Goal: Task Accomplishment & Management: Manage account settings

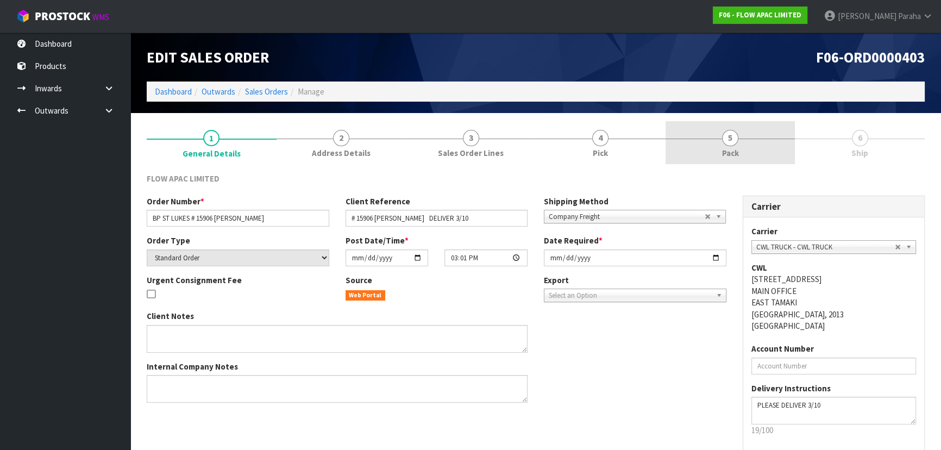
click at [704, 134] on link "5 Pack" at bounding box center [731, 142] width 130 height 43
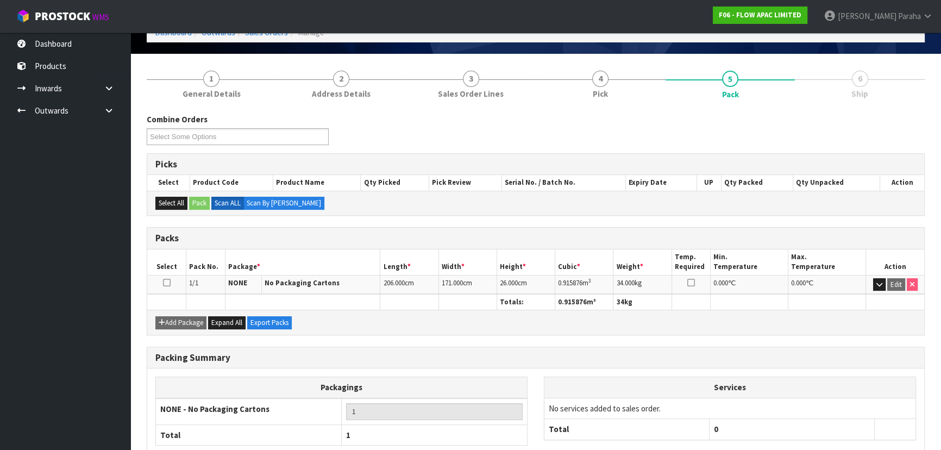
scroll to position [124, 0]
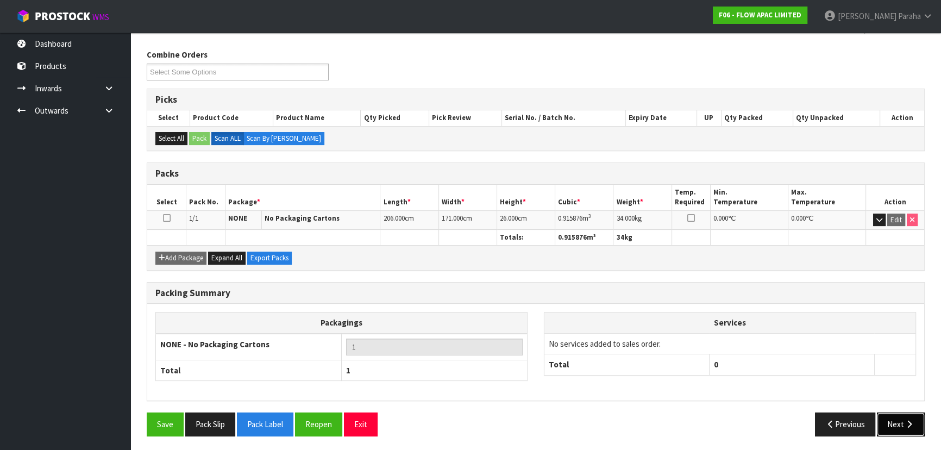
click at [889, 418] on button "Next" at bounding box center [901, 423] width 48 height 23
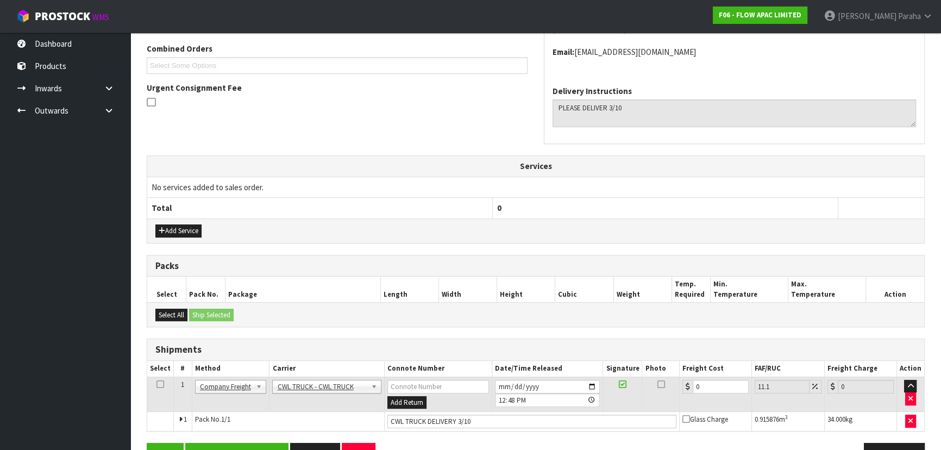
scroll to position [269, 0]
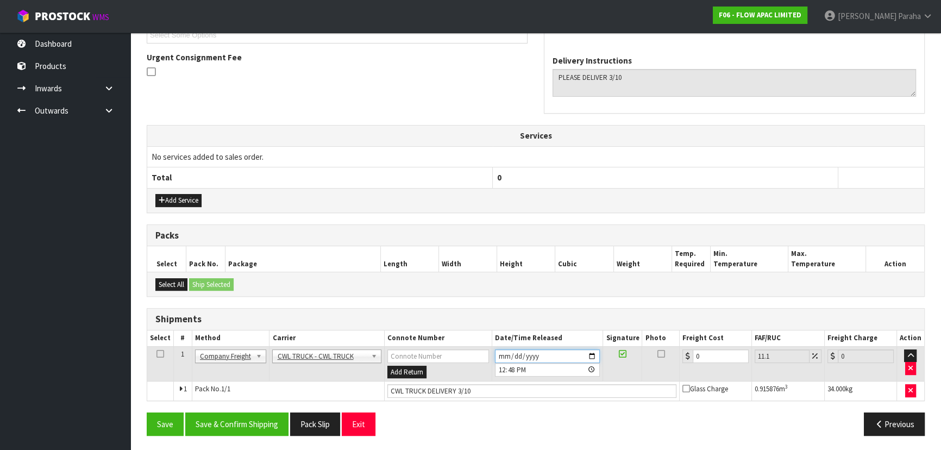
click at [503, 354] on input "[DATE]" at bounding box center [547, 356] width 105 height 14
type input "[DATE]"
type input "12:48:00.000"
click at [510, 351] on input "[DATE]" at bounding box center [547, 356] width 105 height 14
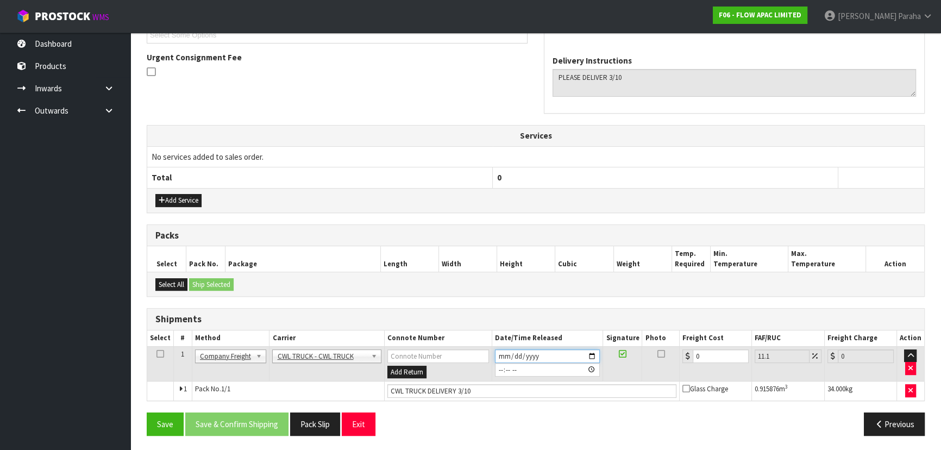
type input "[DATE]"
type input "12:48:00.000"
click at [235, 416] on button "Save & Confirm Shipping" at bounding box center [236, 423] width 103 height 23
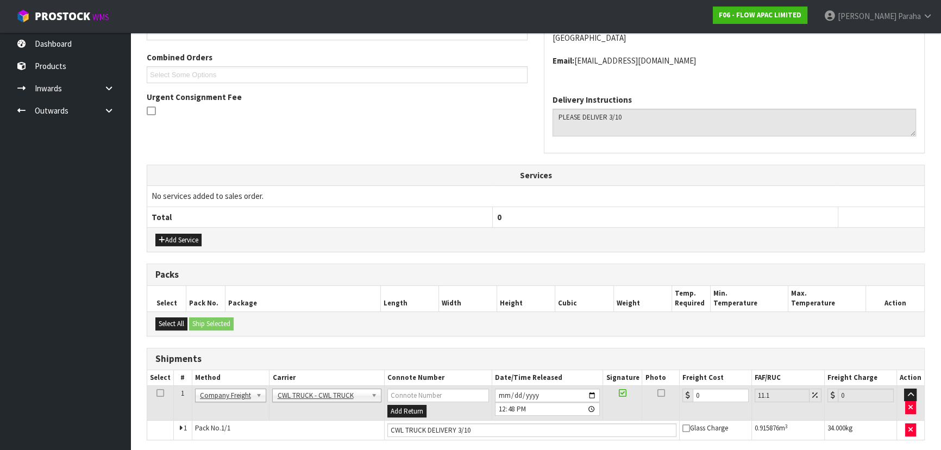
scroll to position [0, 0]
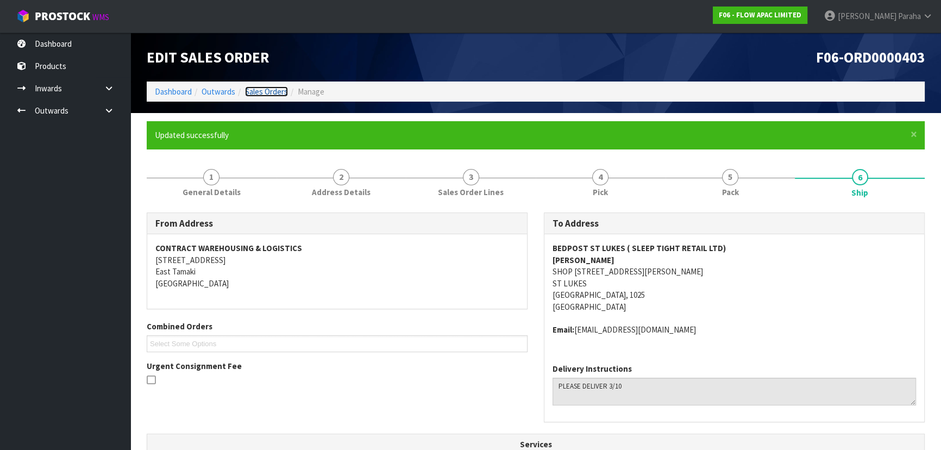
click at [258, 89] on link "Sales Orders" at bounding box center [266, 91] width 43 height 10
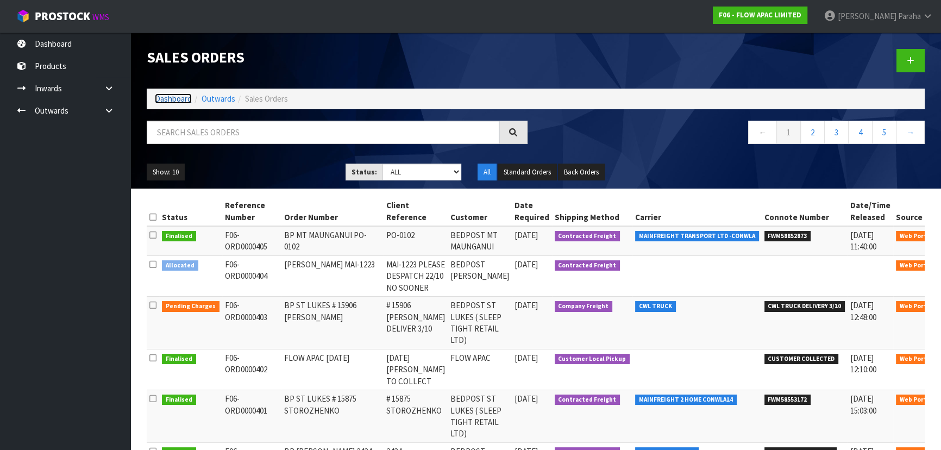
click at [156, 96] on link "Dashboard" at bounding box center [173, 98] width 37 height 10
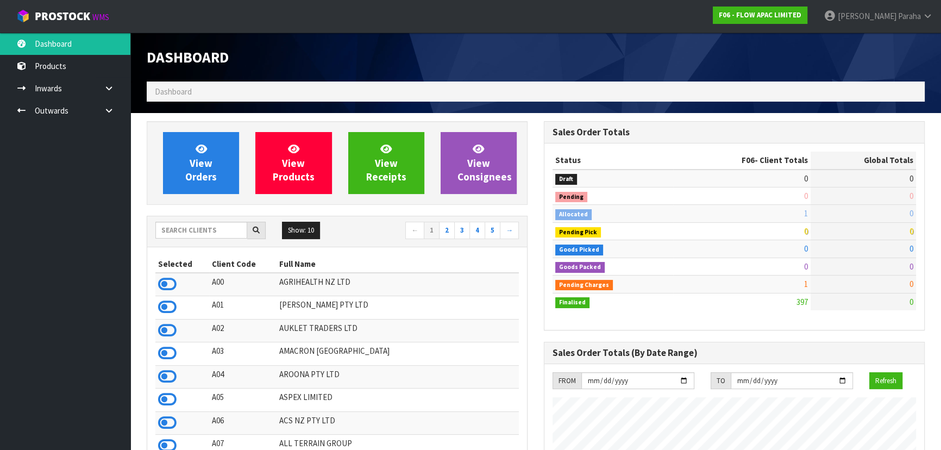
scroll to position [822, 397]
click at [188, 237] on input "text" at bounding box center [201, 230] width 92 height 17
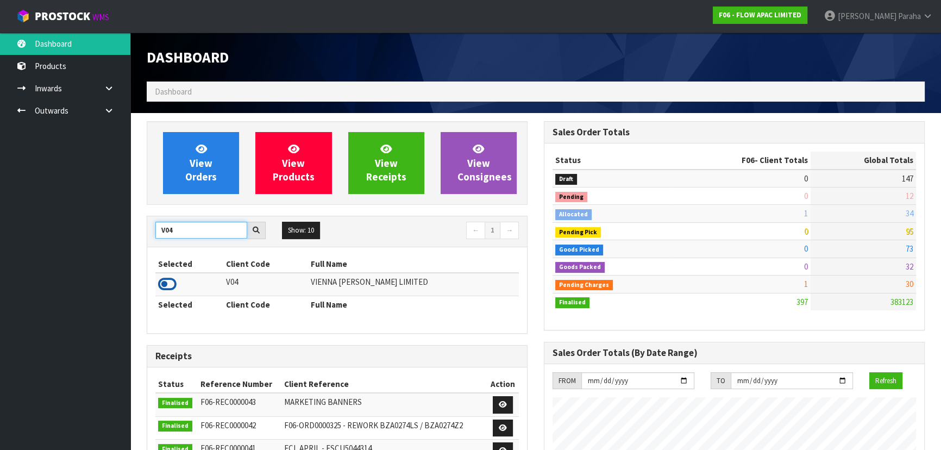
type input "V04"
click at [162, 283] on icon at bounding box center [167, 284] width 18 height 16
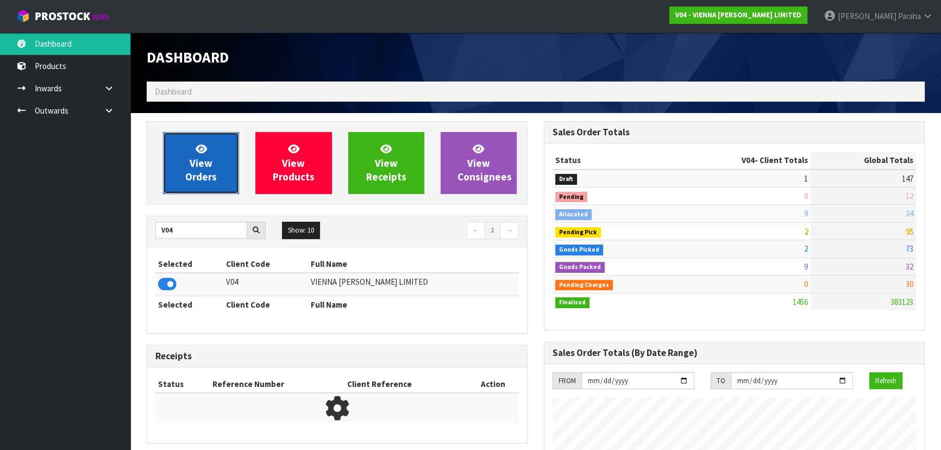
scroll to position [891, 397]
click at [191, 190] on link "View Orders" at bounding box center [201, 163] width 76 height 62
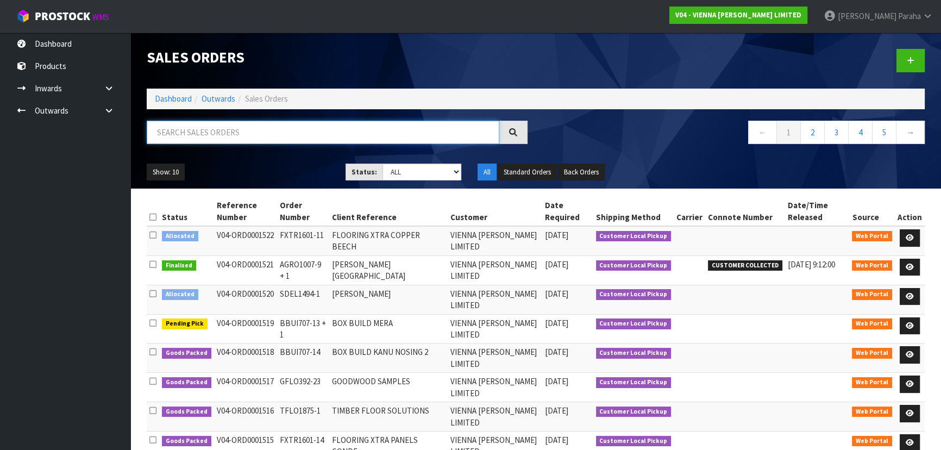
click at [389, 133] on input "text" at bounding box center [323, 132] width 353 height 23
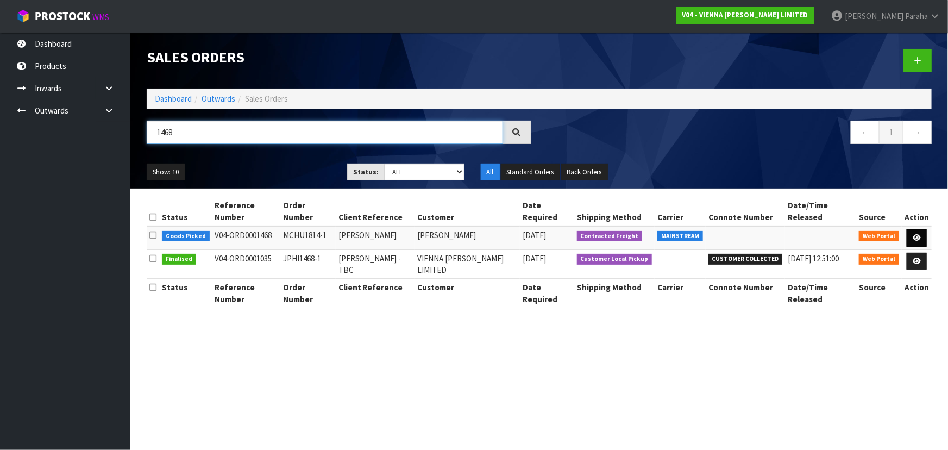
type input "1468"
click at [913, 234] on icon at bounding box center [917, 237] width 8 height 7
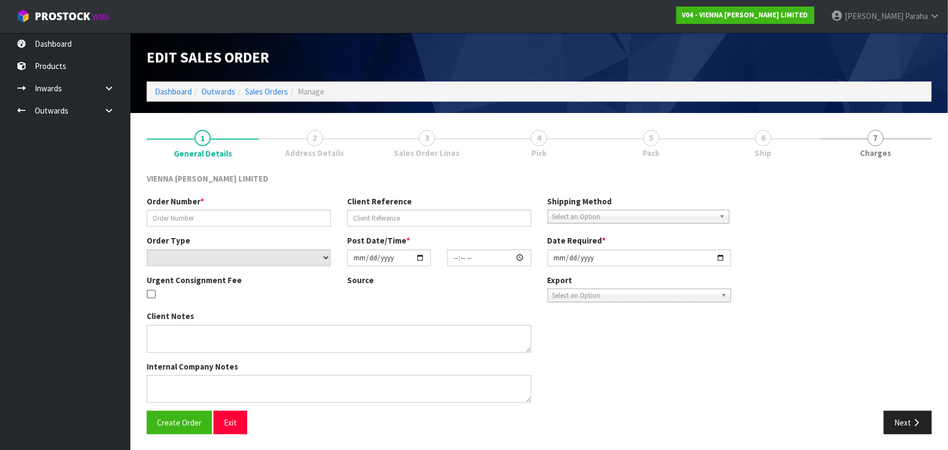
type input "MCHU1814-1"
type input "[PERSON_NAME]"
select select "number:0"
type input "[DATE]"
type input "12:25:00.000"
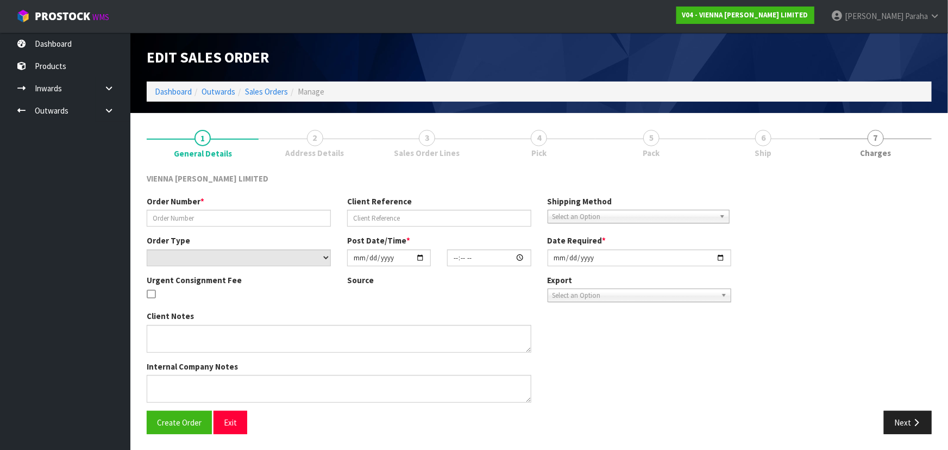
type input "[DATE]"
type textarea "[PERSON_NAME]"
type textarea "THE FREIGHT QUOTE TO DESPATCH THIS ON MAIN FREIGHT WILL BE APPROXIMATELY $195.0…"
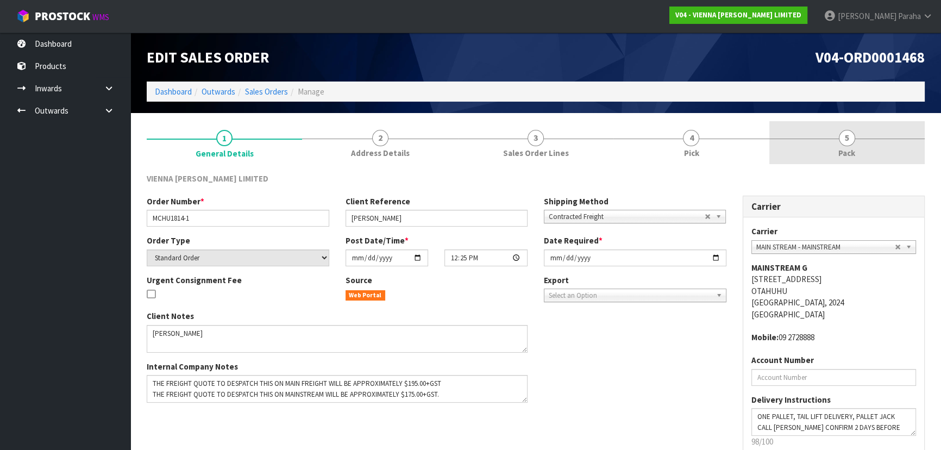
click at [826, 141] on link "5 Pack" at bounding box center [846, 142] width 155 height 43
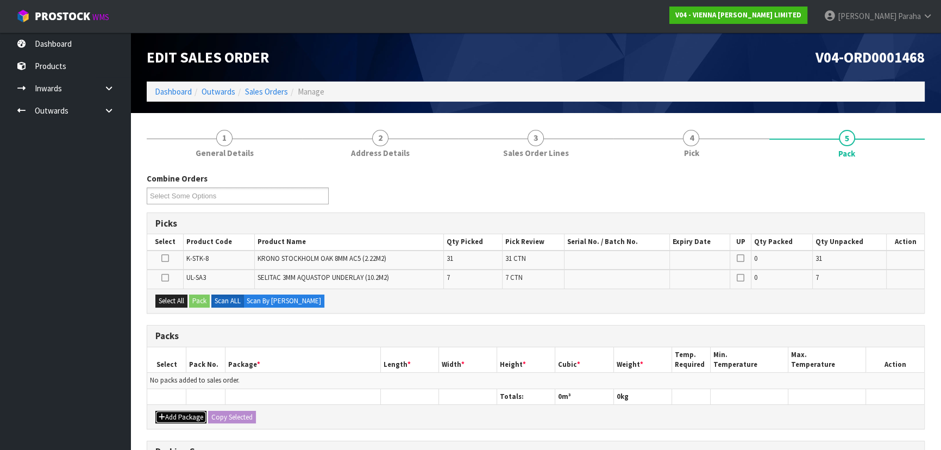
click at [182, 412] on button "Add Package" at bounding box center [180, 417] width 51 height 13
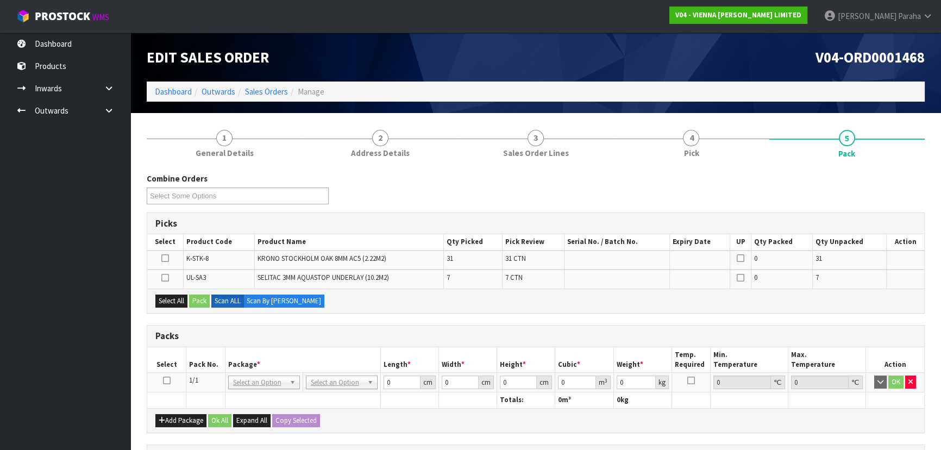
click at [168, 380] on icon at bounding box center [167, 380] width 8 height 1
click at [168, 303] on button "Select All" at bounding box center [171, 301] width 32 height 13
click at [200, 302] on button "Pack" at bounding box center [199, 301] width 21 height 13
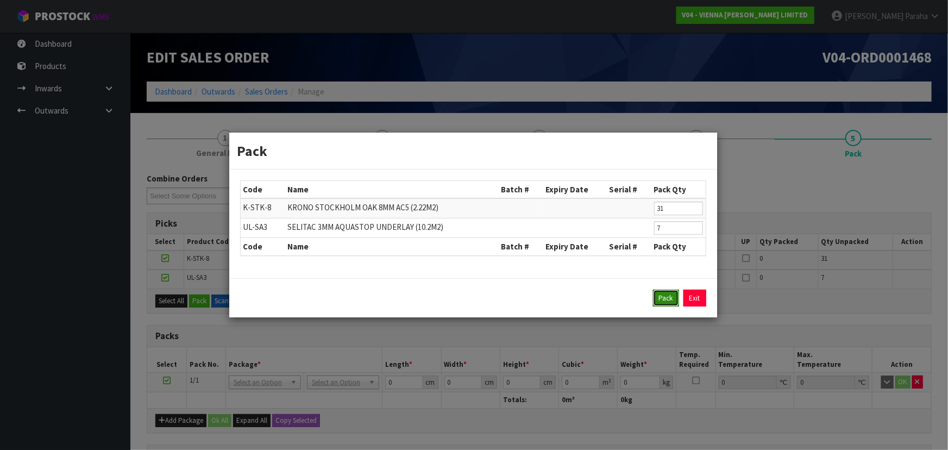
click at [662, 295] on button "Pack" at bounding box center [666, 298] width 26 height 17
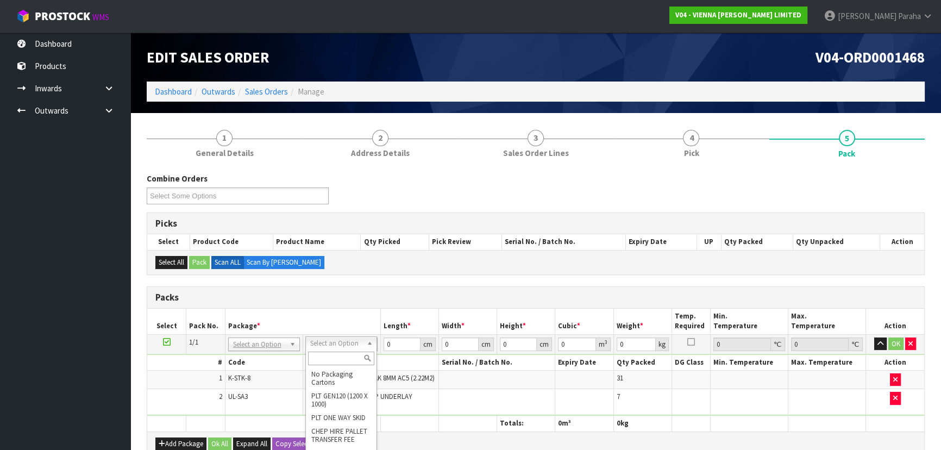
click at [335, 361] on input "text" at bounding box center [341, 359] width 66 height 14
type input "120"
type input "100"
type input "510.7"
drag, startPoint x: 397, startPoint y: 344, endPoint x: 315, endPoint y: 347, distance: 82.1
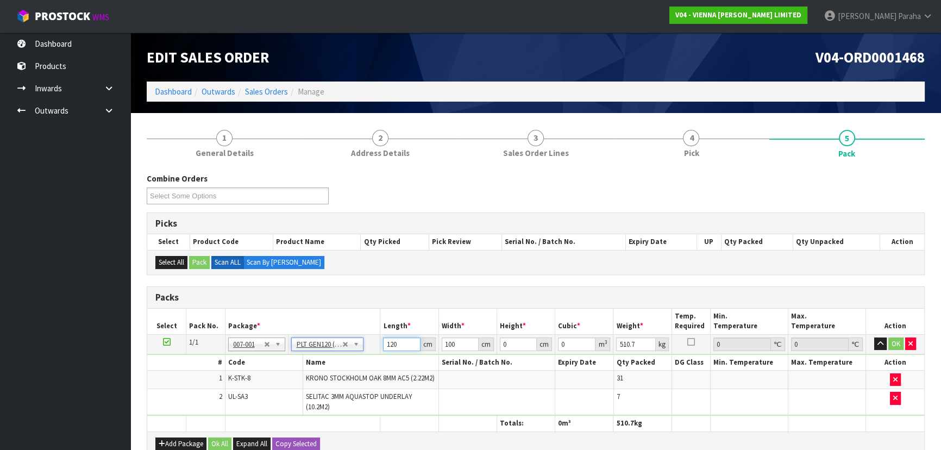
click at [319, 344] on tr "1/1 NONE 007-001 007-002 007-004 007-009 007-013 007-014 007-015 007-017 007-01…" at bounding box center [535, 344] width 777 height 20
type input "131"
type input "115"
type input "8"
type input "0.12052"
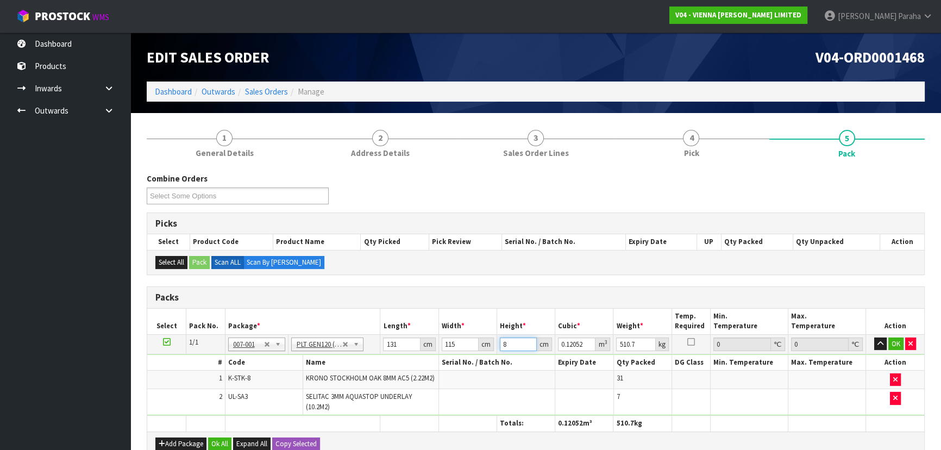
type input "80"
type input "1.2052"
type input "80"
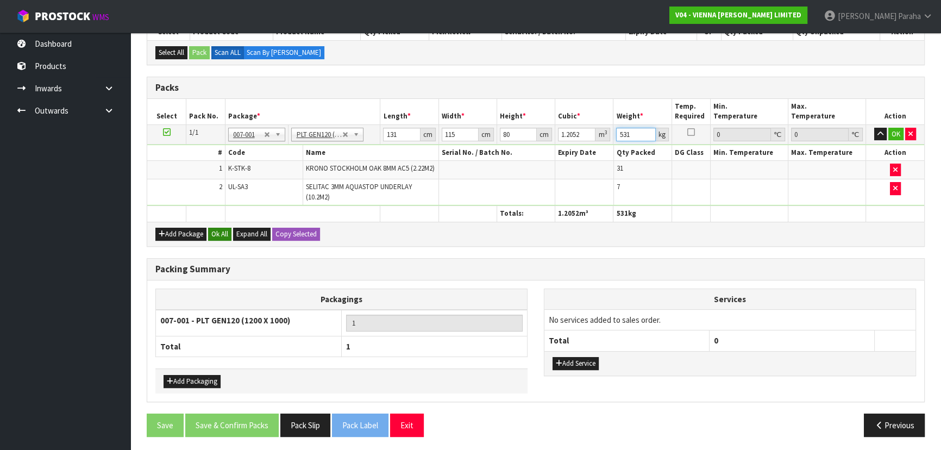
type input "531"
click at [222, 231] on button "Ok All" at bounding box center [219, 234] width 23 height 13
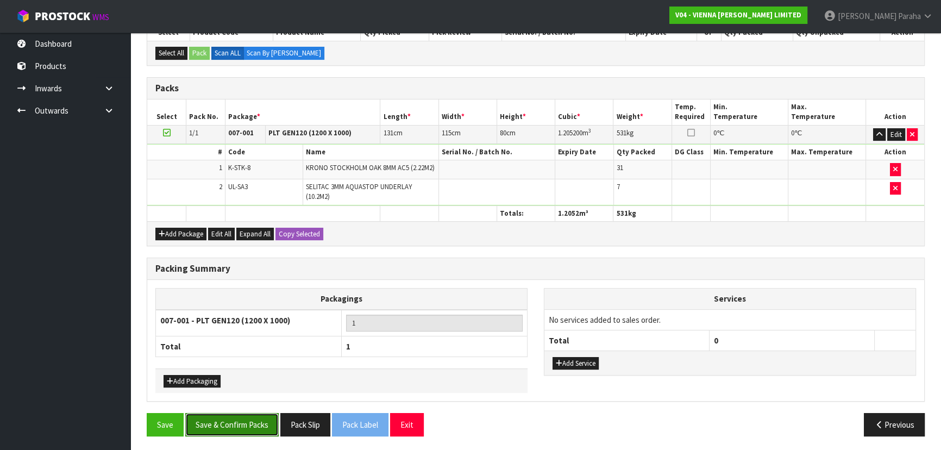
click at [244, 415] on button "Save & Confirm Packs" at bounding box center [231, 424] width 93 height 23
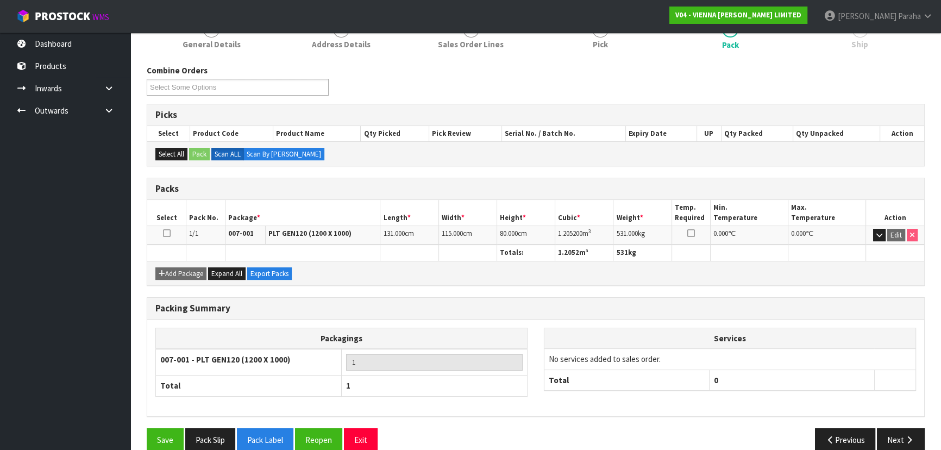
scroll to position [163, 0]
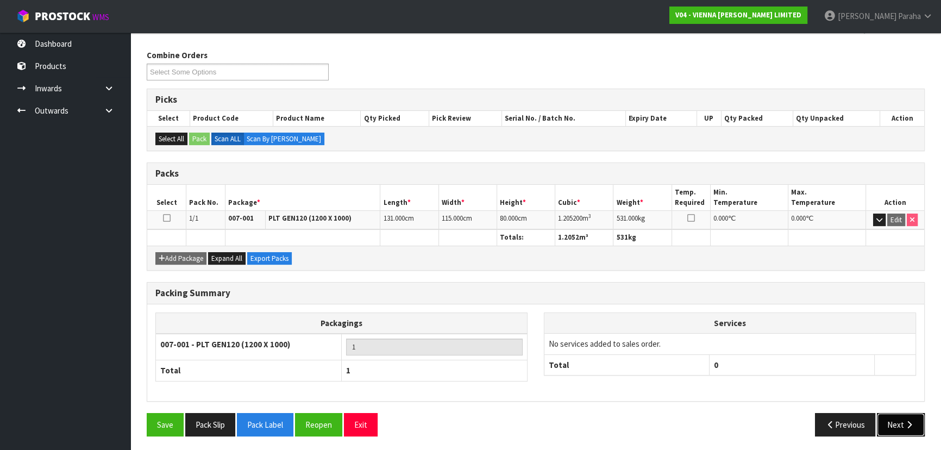
click at [904, 424] on icon "button" at bounding box center [909, 425] width 10 height 8
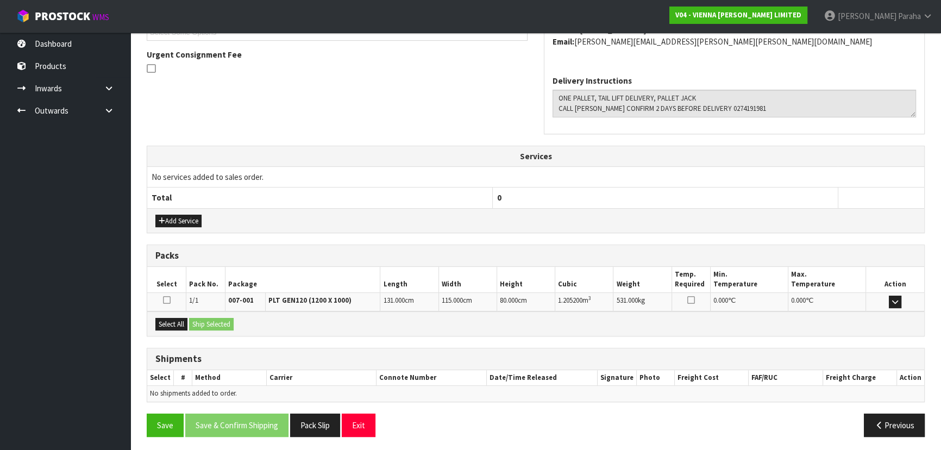
scroll to position [312, 0]
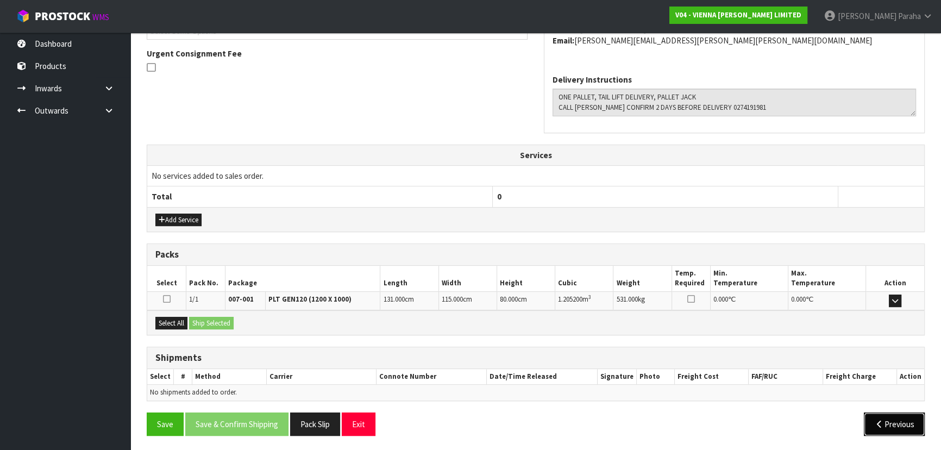
click at [883, 425] on button "Previous" at bounding box center [894, 423] width 61 height 23
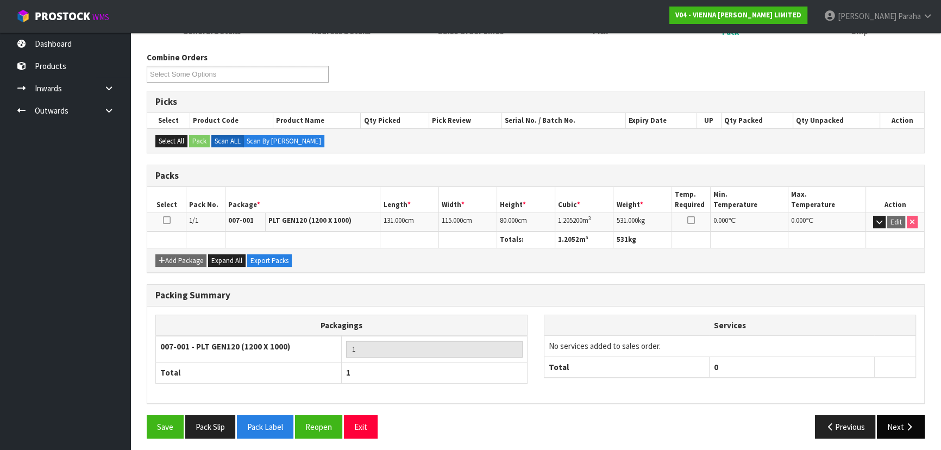
scroll to position [163, 0]
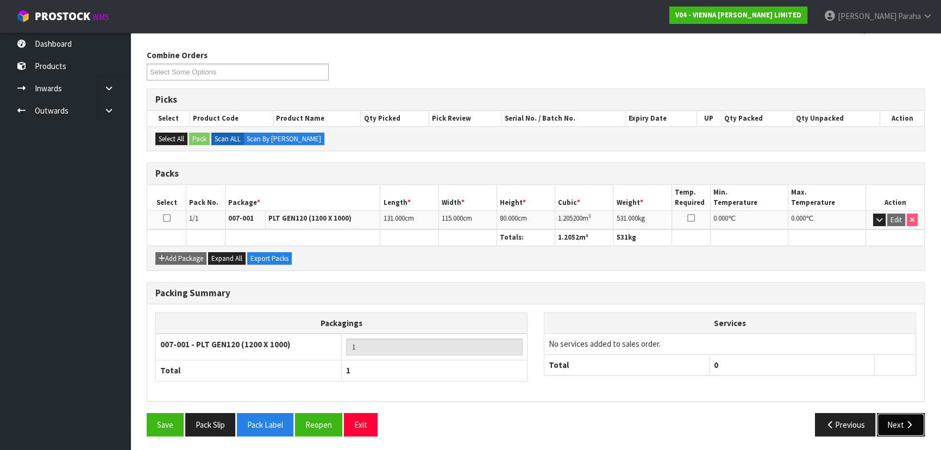
click at [914, 421] on icon "button" at bounding box center [909, 425] width 10 height 8
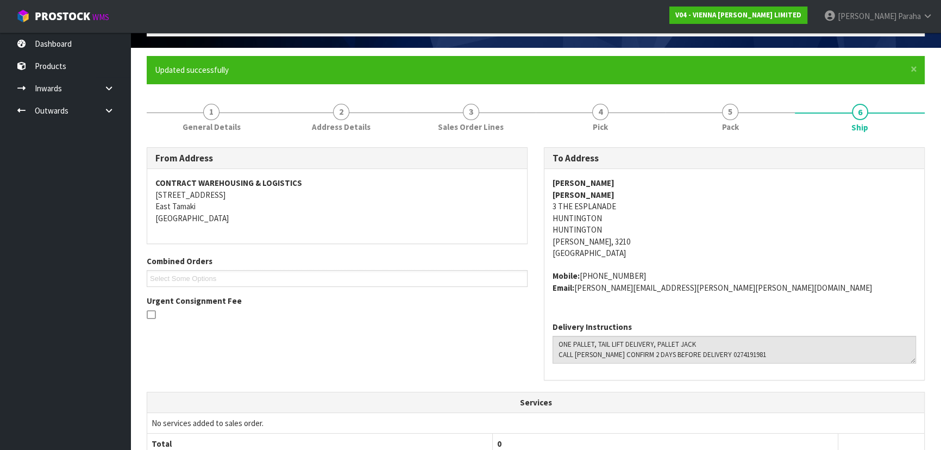
scroll to position [0, 0]
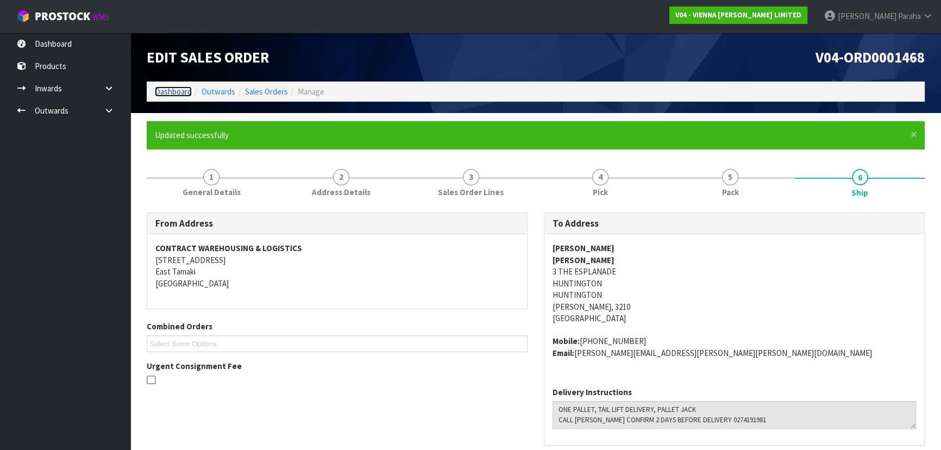
click at [185, 90] on link "Dashboard" at bounding box center [173, 91] width 37 height 10
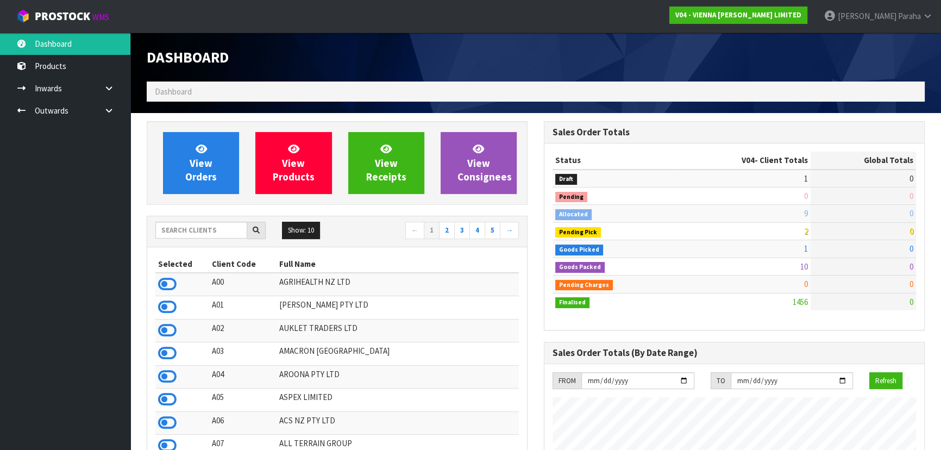
scroll to position [868, 397]
click at [191, 233] on input "text" at bounding box center [201, 230] width 92 height 17
click at [173, 231] on input "text" at bounding box center [201, 230] width 92 height 17
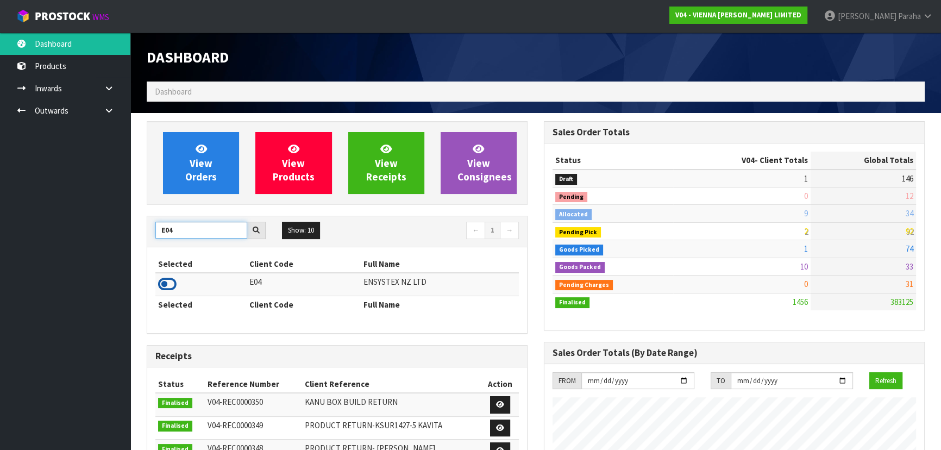
type input "E04"
click at [173, 289] on icon at bounding box center [167, 284] width 18 height 16
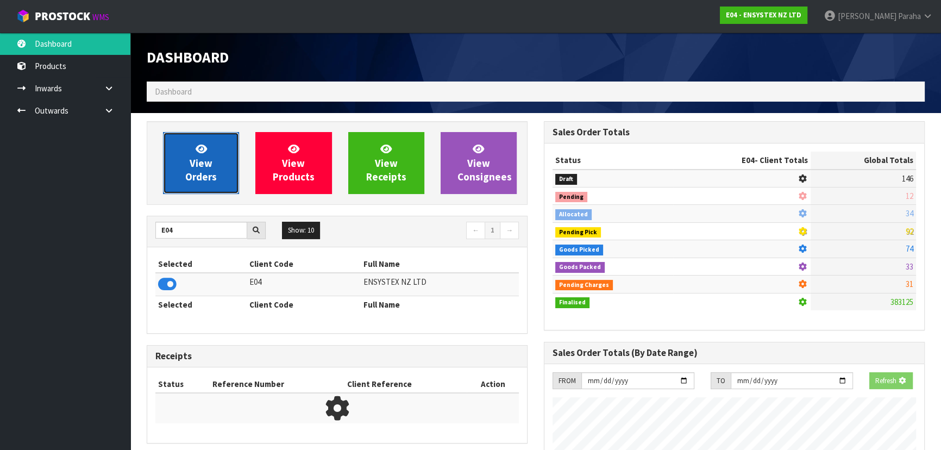
click at [184, 183] on link "View Orders" at bounding box center [201, 163] width 76 height 62
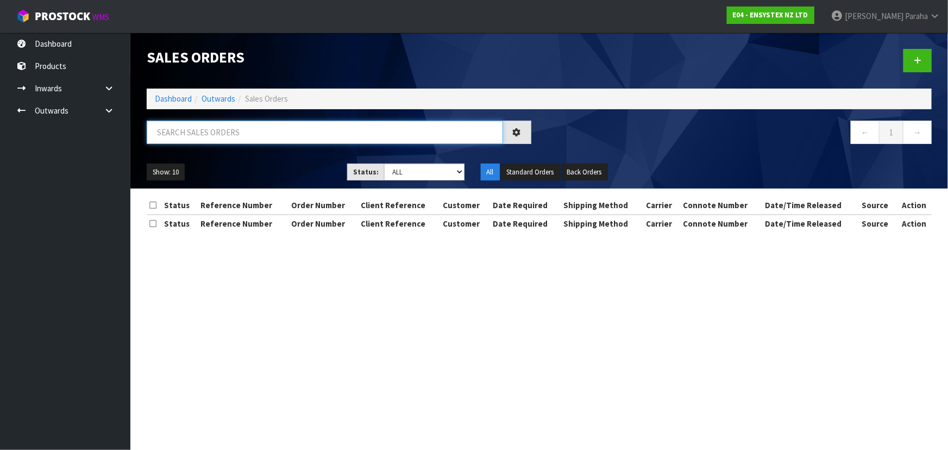
click at [194, 131] on input "text" at bounding box center [325, 132] width 356 height 23
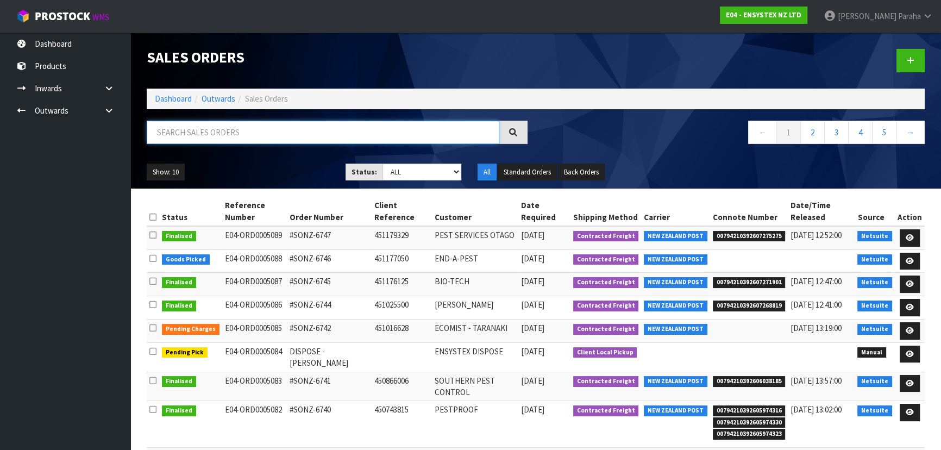
click at [192, 135] on input "text" at bounding box center [323, 132] width 353 height 23
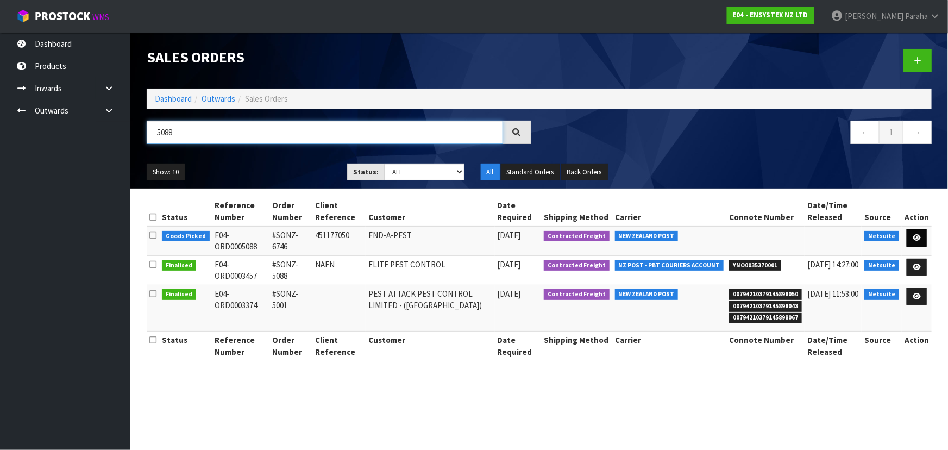
type input "5088"
click at [922, 238] on link at bounding box center [917, 237] width 20 height 17
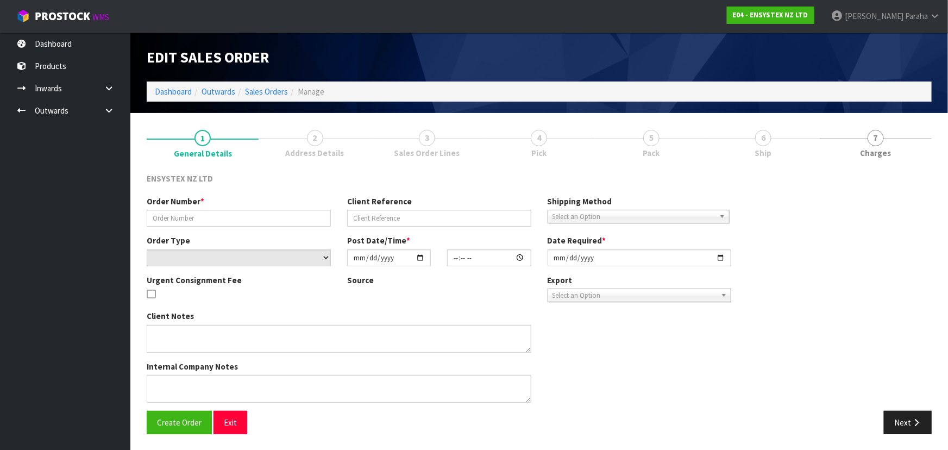
type input "#SONZ-6746"
type input "451177050"
select select "number:0"
type input "[DATE]"
type input "11:45:27.000"
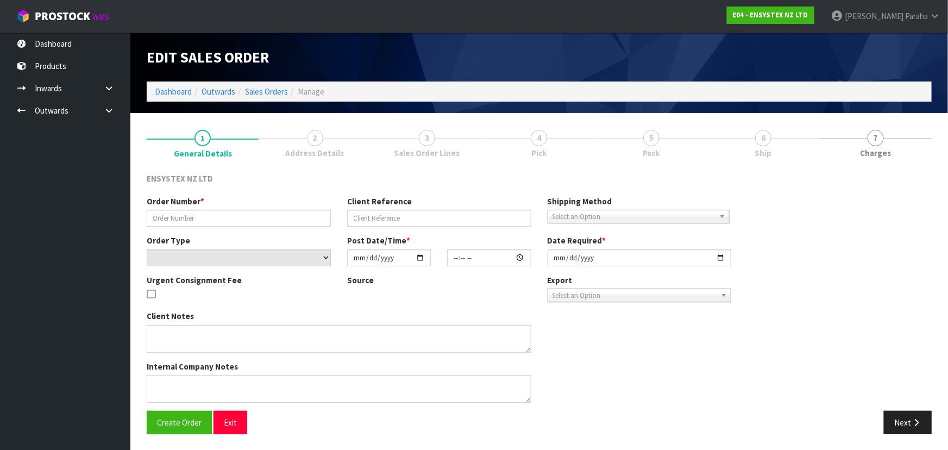
type input "[DATE]"
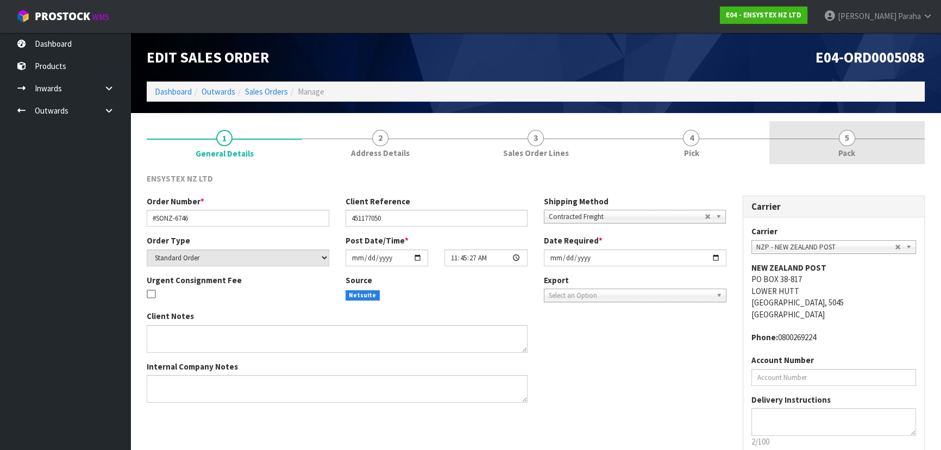
click at [843, 132] on span "5" at bounding box center [847, 138] width 16 height 16
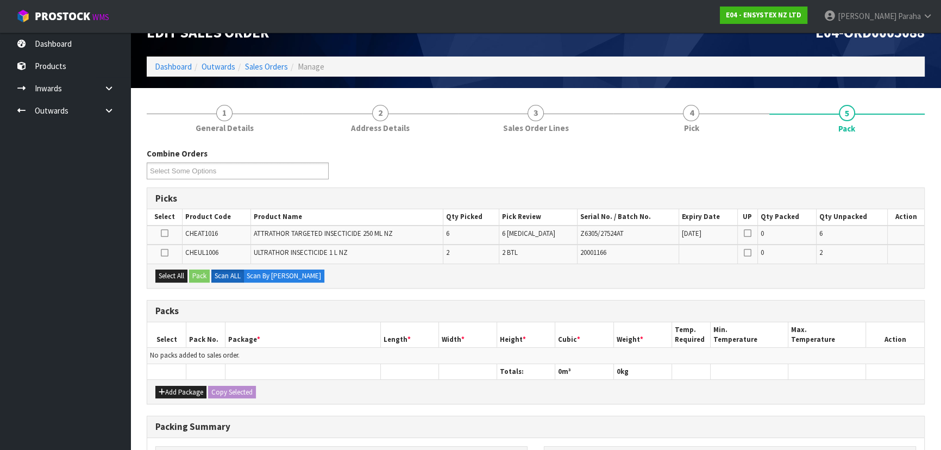
scroll to position [49, 0]
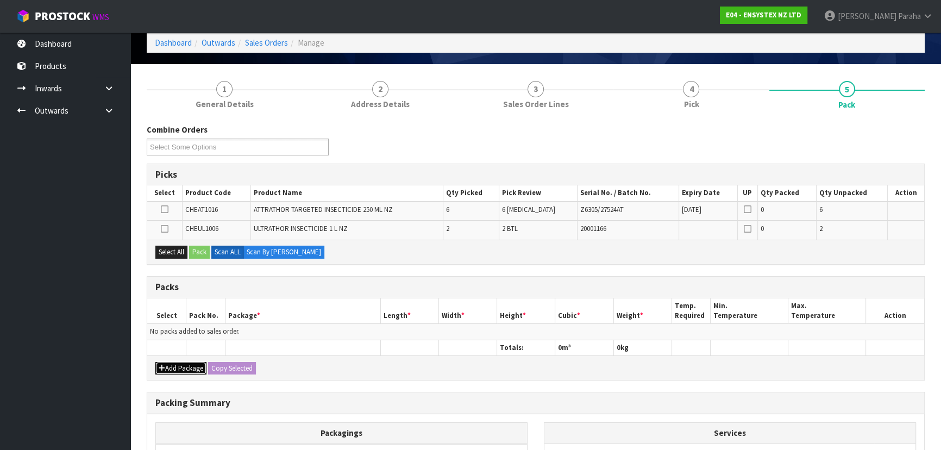
click at [170, 362] on button "Add Package" at bounding box center [180, 368] width 51 height 13
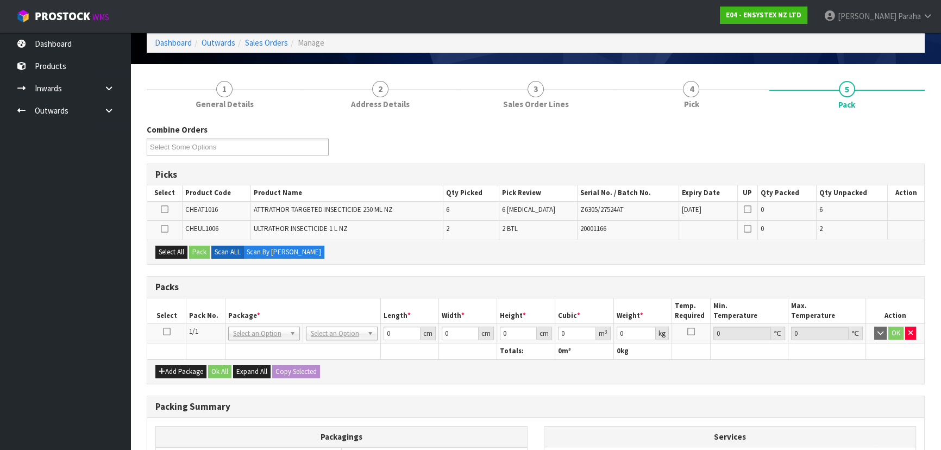
click at [166, 331] on icon at bounding box center [167, 331] width 8 height 1
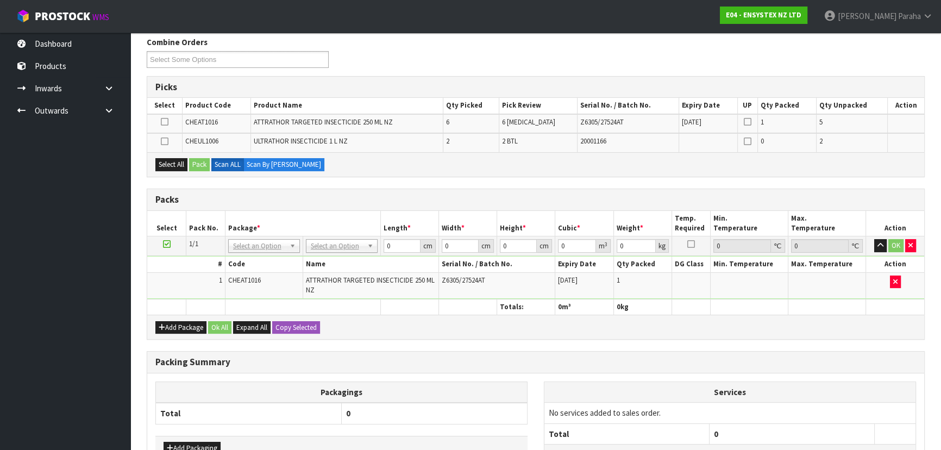
scroll to position [148, 0]
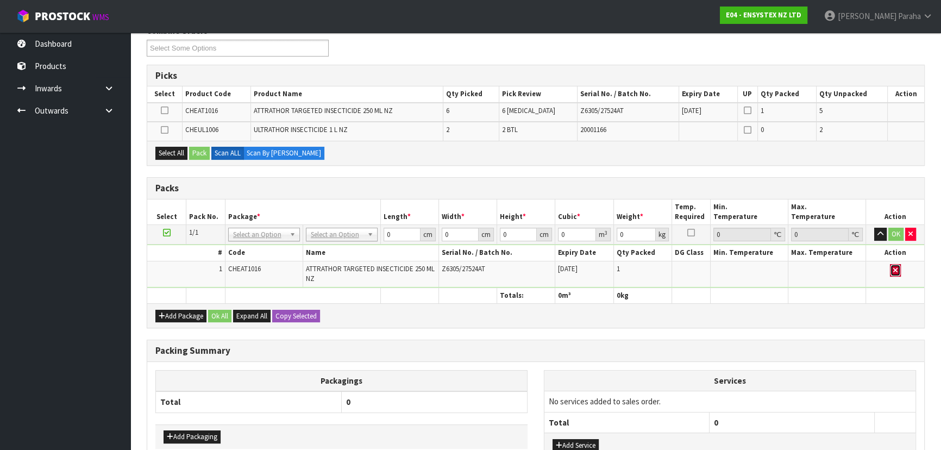
click at [898, 268] on button "button" at bounding box center [895, 270] width 11 height 13
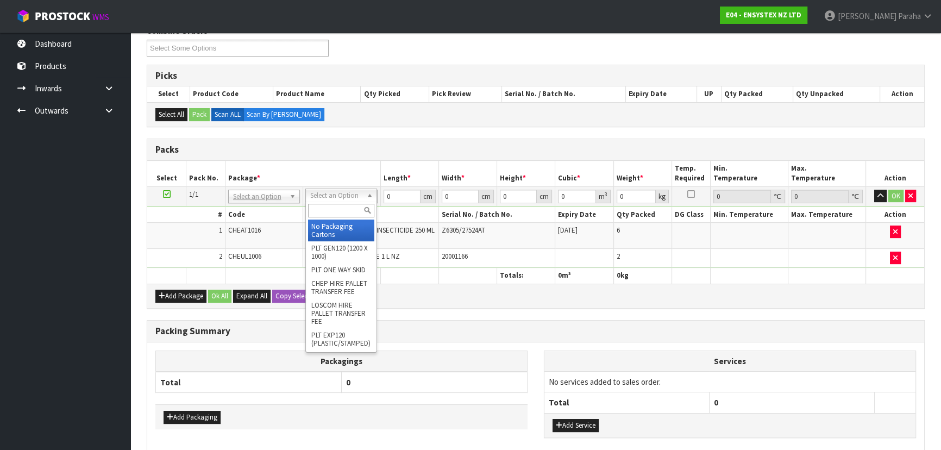
click at [354, 207] on input "text" at bounding box center [341, 211] width 66 height 14
type input "oc"
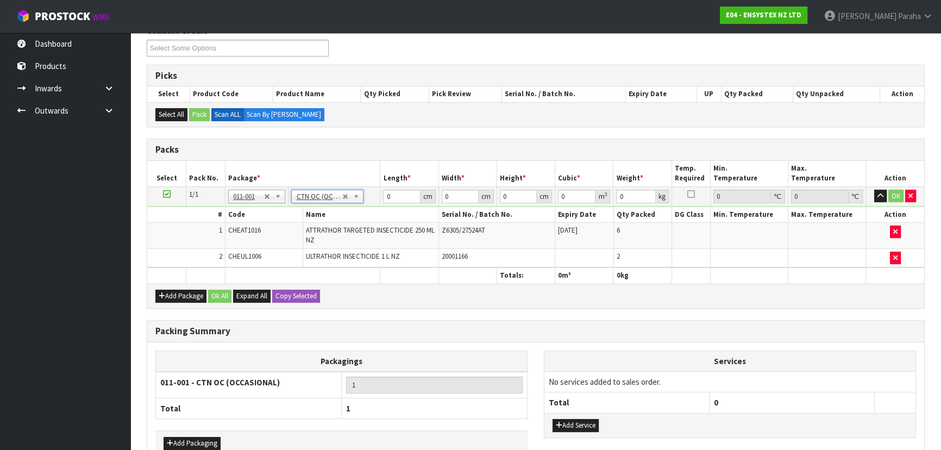
type input "4.7"
click at [393, 197] on input "0" at bounding box center [401, 197] width 37 height 14
type input "28"
type input "23"
type input "2"
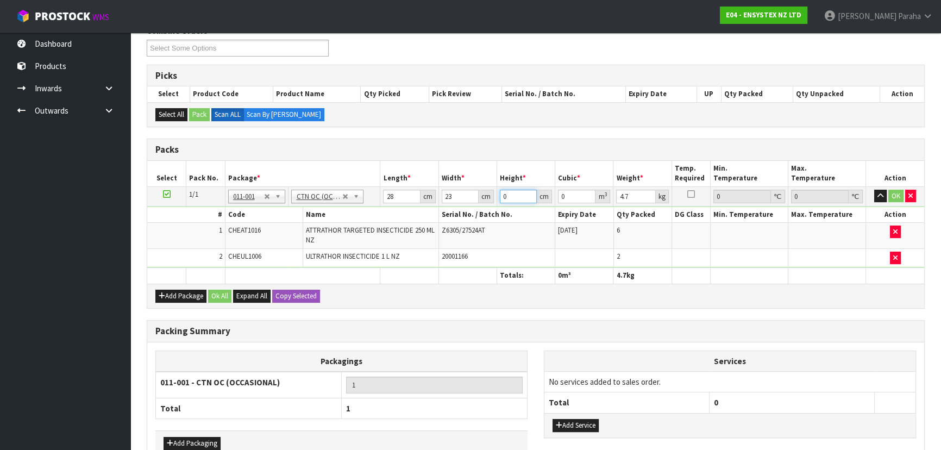
type input "0.001288"
type input "28"
type input "0.018032"
type input "28"
type input "5"
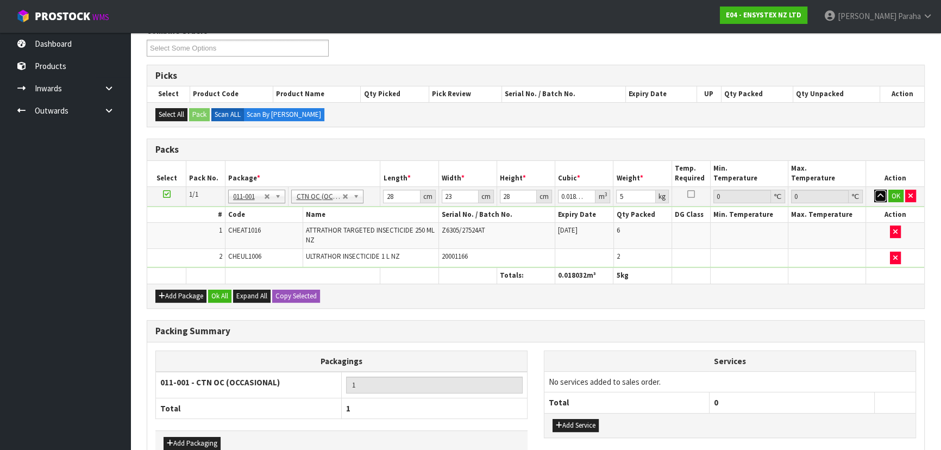
click at [874, 190] on button "button" at bounding box center [880, 196] width 12 height 13
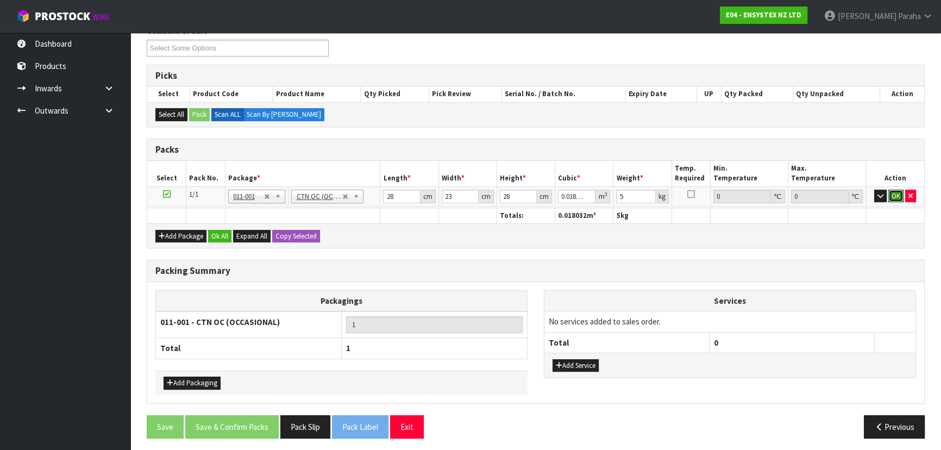
click button "OK" at bounding box center [895, 196] width 15 height 13
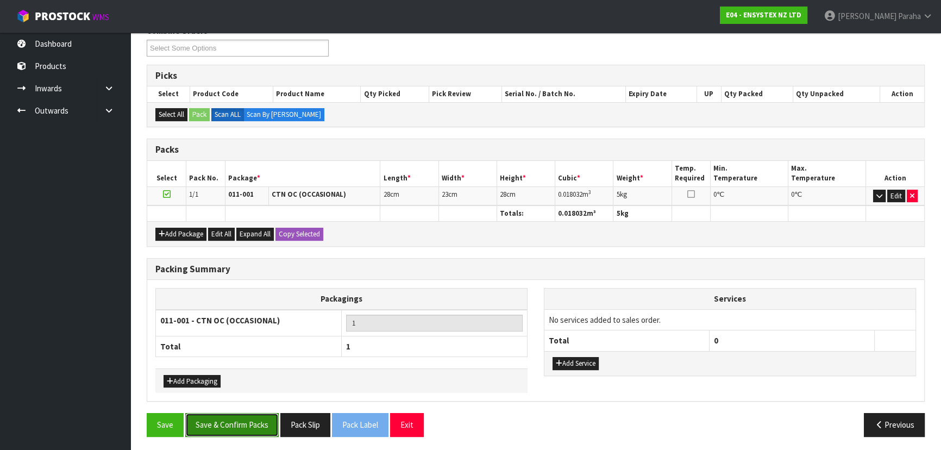
click at [237, 422] on button "Save & Confirm Packs" at bounding box center [231, 424] width 93 height 23
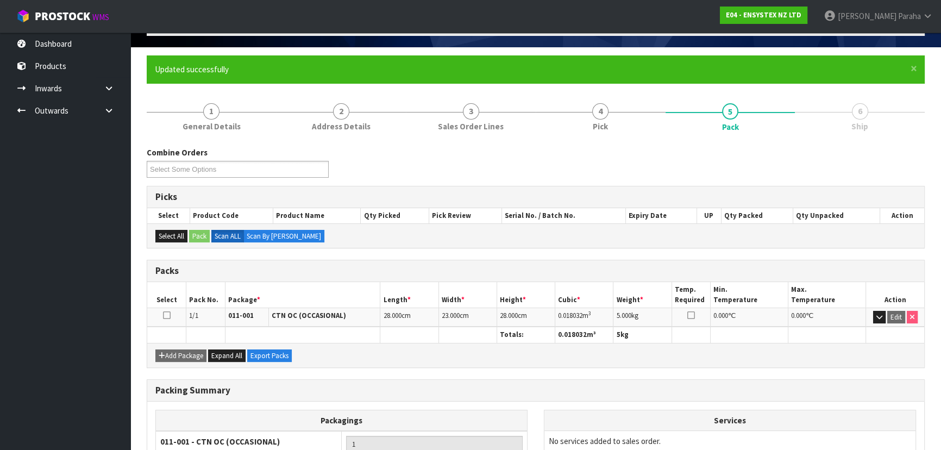
scroll to position [163, 0]
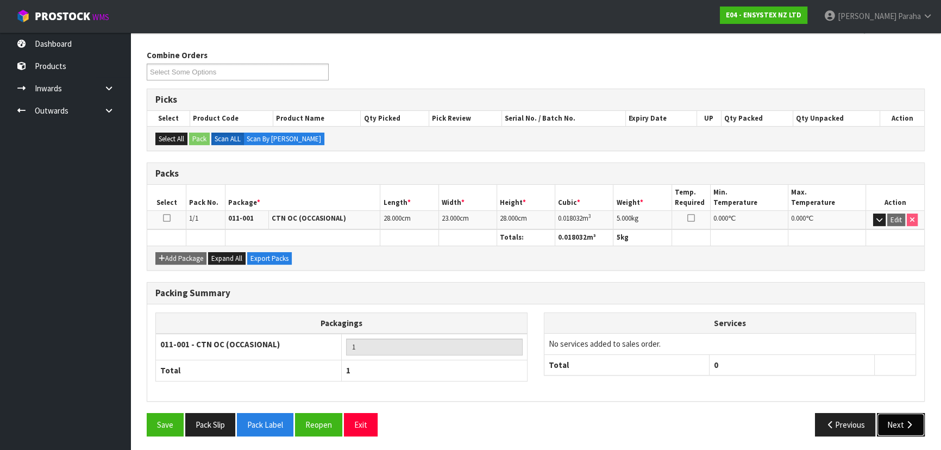
click at [907, 413] on button "Next" at bounding box center [901, 424] width 48 height 23
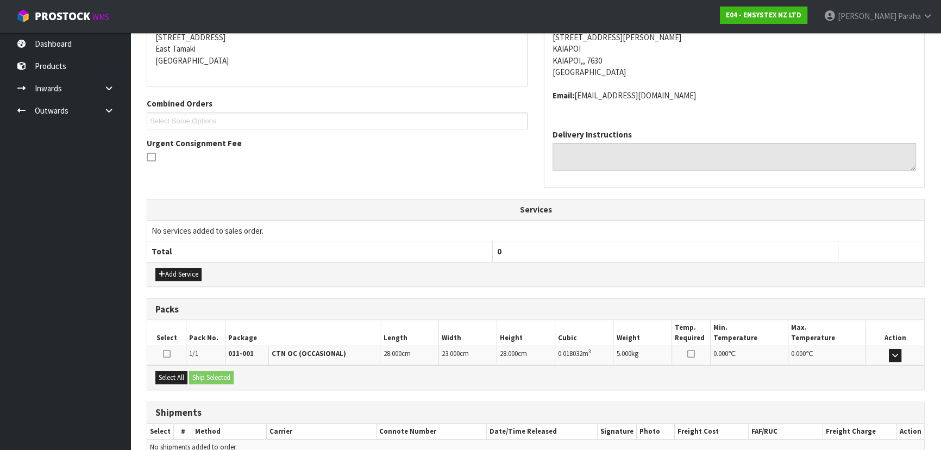
scroll to position [277, 0]
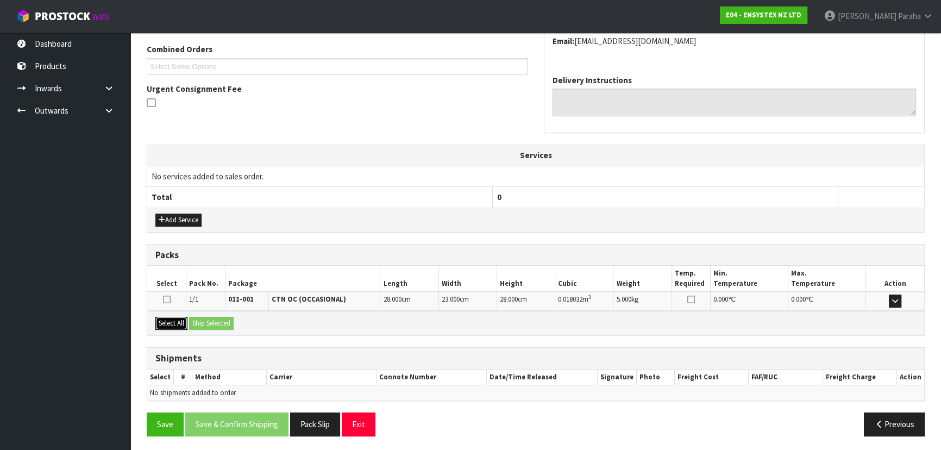
click at [176, 325] on button "Select All" at bounding box center [171, 323] width 32 height 13
click at [207, 325] on button "Ship Selected" at bounding box center [211, 323] width 45 height 13
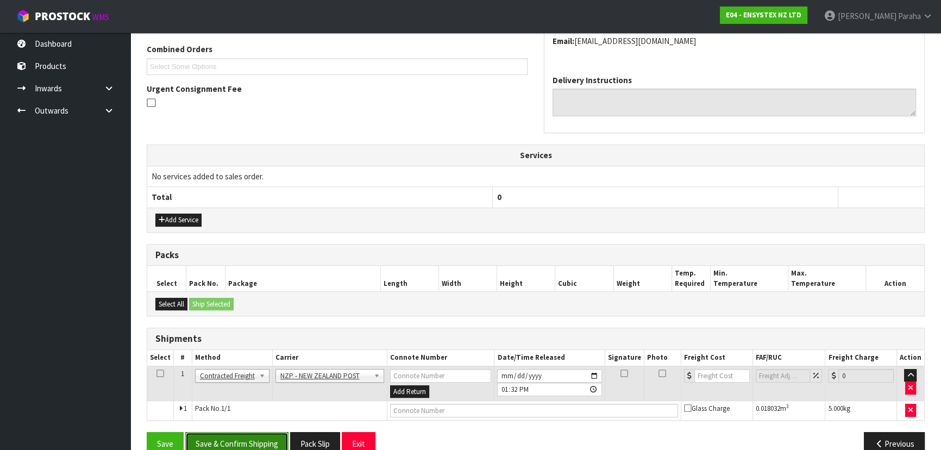
click at [238, 435] on button "Save & Confirm Shipping" at bounding box center [236, 443] width 103 height 23
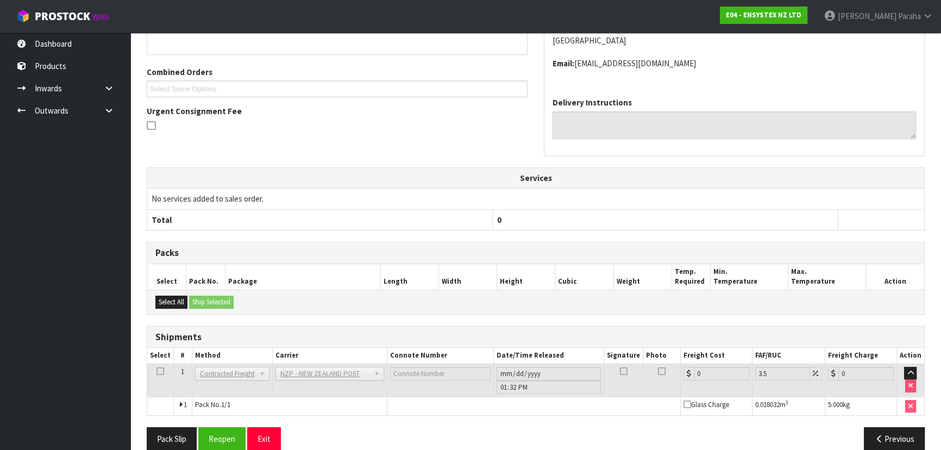
scroll to position [281, 0]
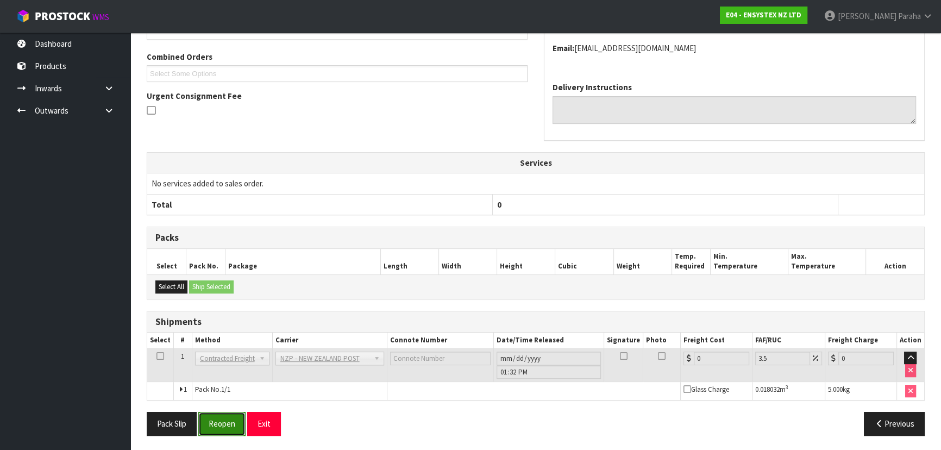
click at [221, 424] on button "Reopen" at bounding box center [221, 423] width 47 height 23
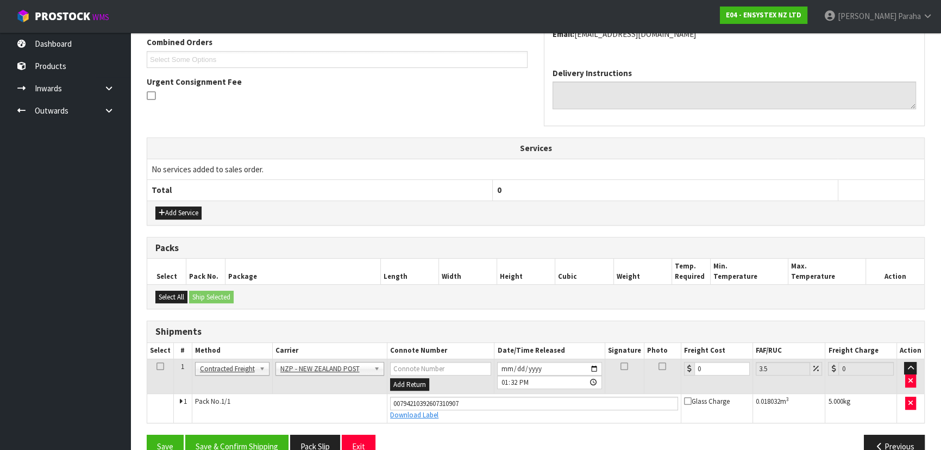
scroll to position [306, 0]
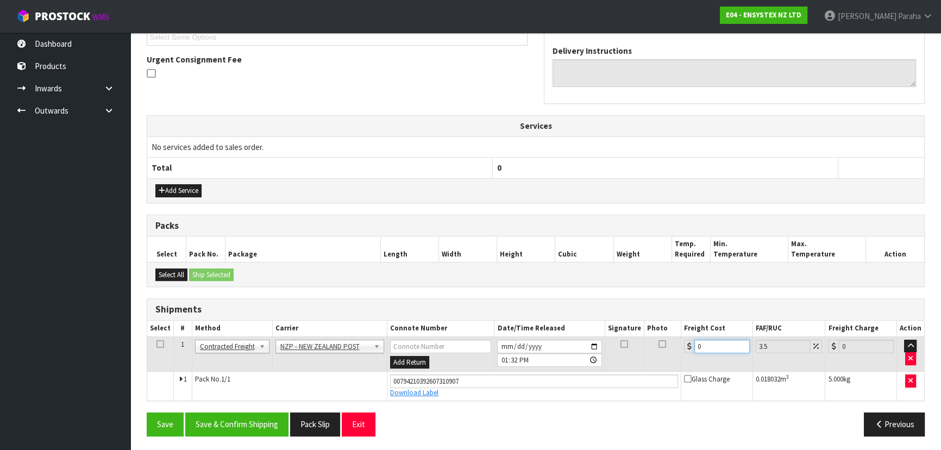
click at [711, 344] on input "0" at bounding box center [721, 347] width 55 height 14
type input "1"
type input "1.03"
type input "11"
type input "11.38"
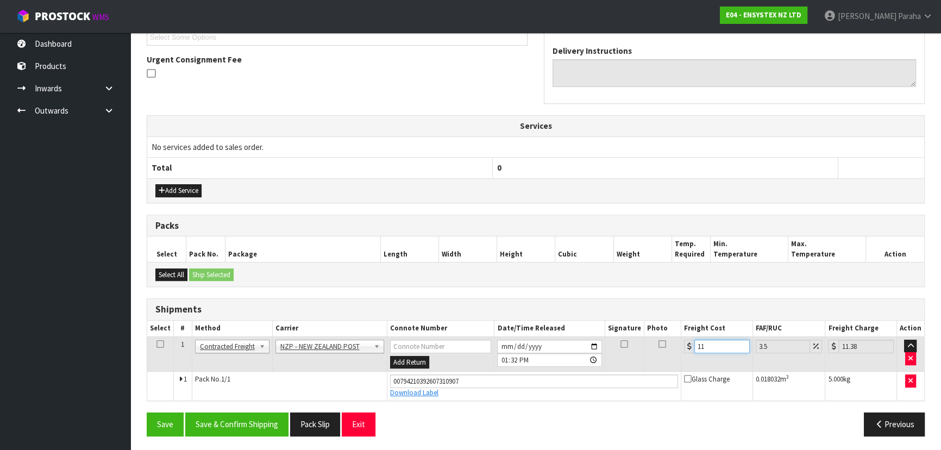
type input "11.1"
type input "11.49"
type input "11.16"
type input "11.55"
type input "11.16"
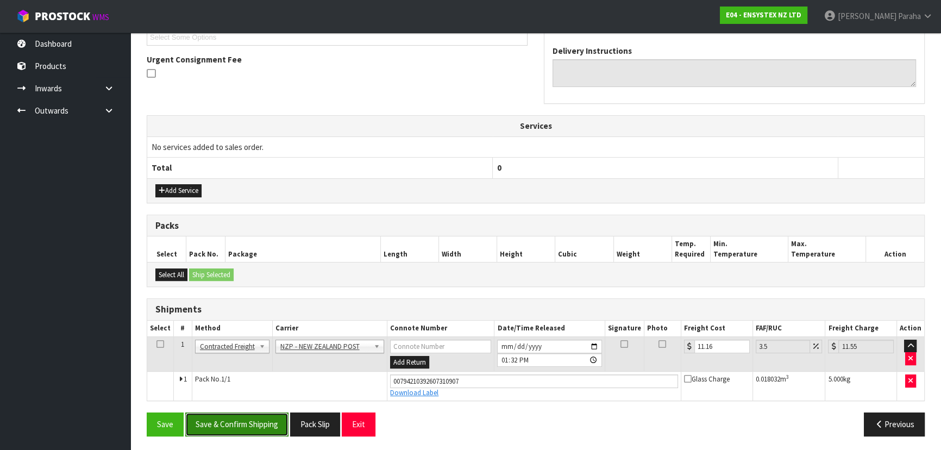
click at [216, 425] on button "Save & Confirm Shipping" at bounding box center [236, 423] width 103 height 23
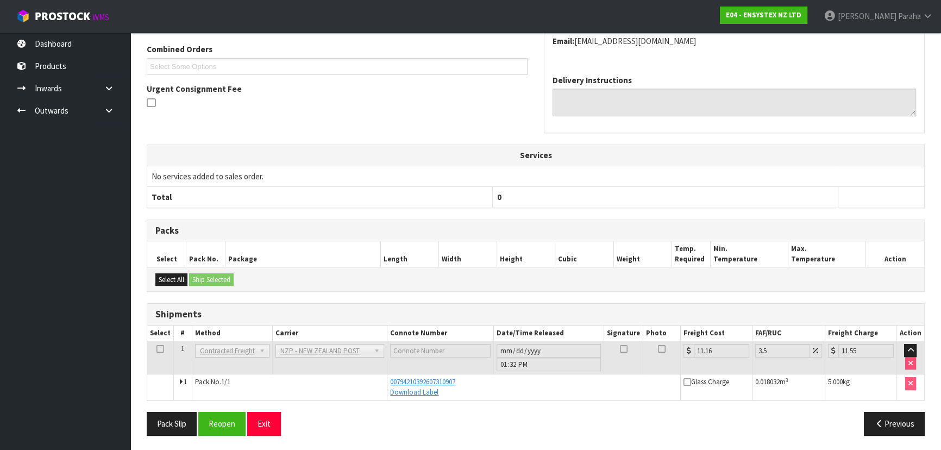
scroll to position [0, 0]
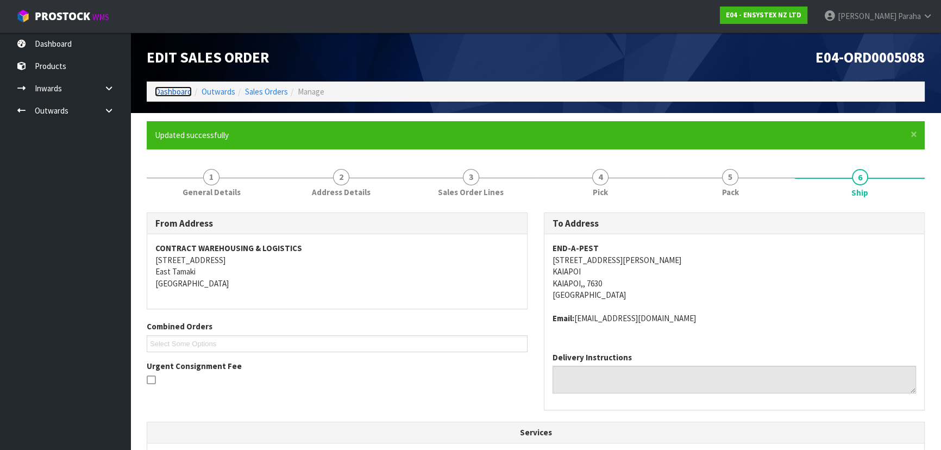
click at [184, 92] on link "Dashboard" at bounding box center [173, 91] width 37 height 10
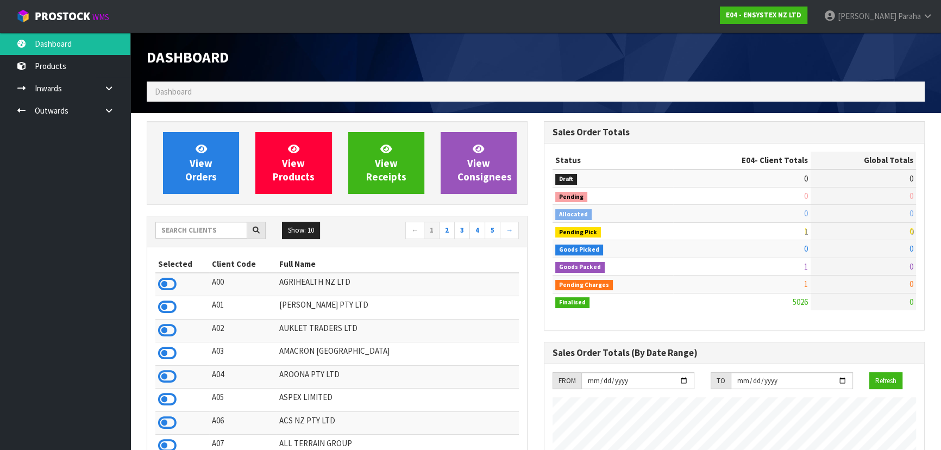
scroll to position [845, 397]
click at [214, 229] on input "text" at bounding box center [201, 230] width 92 height 17
click at [205, 228] on input "text" at bounding box center [201, 230] width 92 height 17
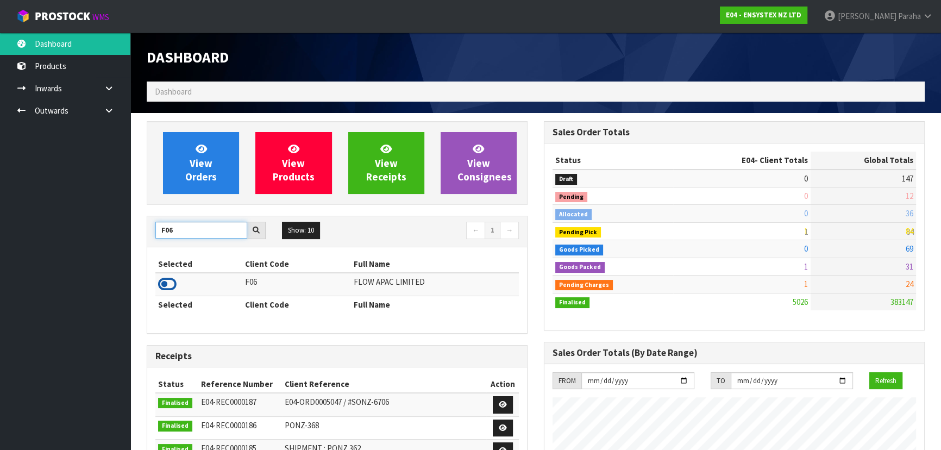
type input "F06"
click at [177, 280] on td at bounding box center [198, 284] width 87 height 23
click at [170, 284] on icon at bounding box center [167, 284] width 18 height 16
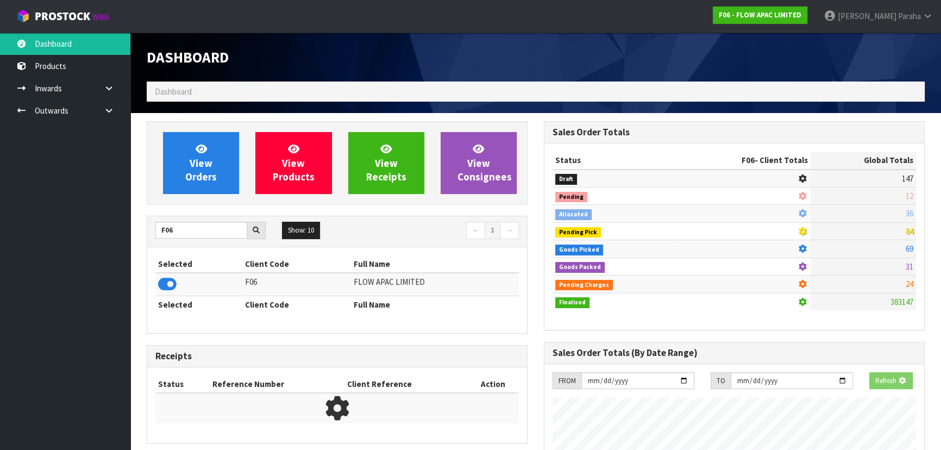
scroll to position [676, 397]
click at [190, 176] on span "View Orders" at bounding box center [201, 162] width 32 height 41
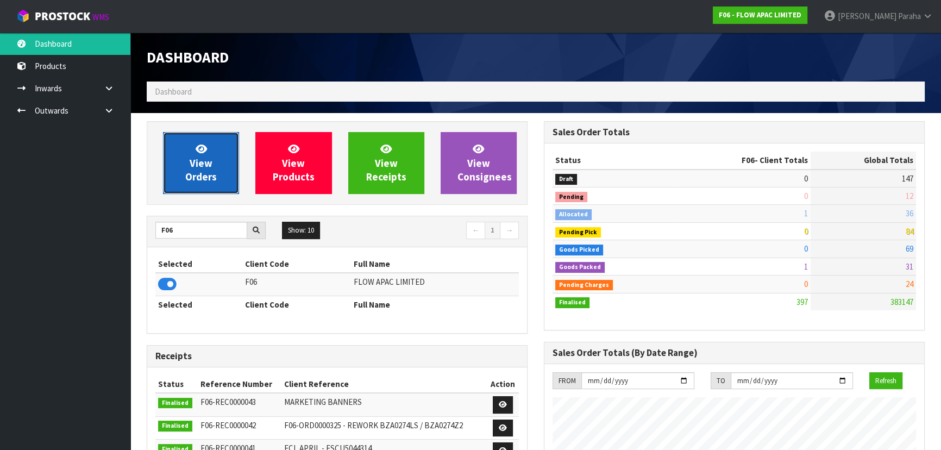
scroll to position [822, 397]
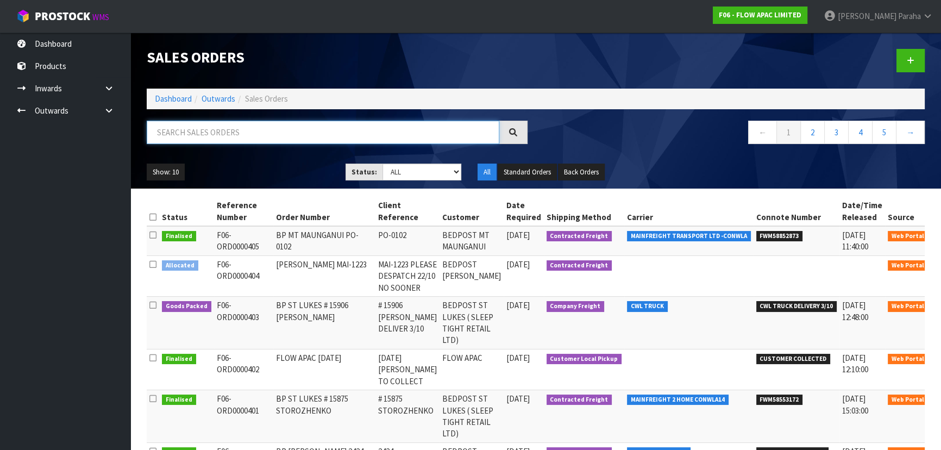
click at [221, 129] on input "text" at bounding box center [323, 132] width 353 height 23
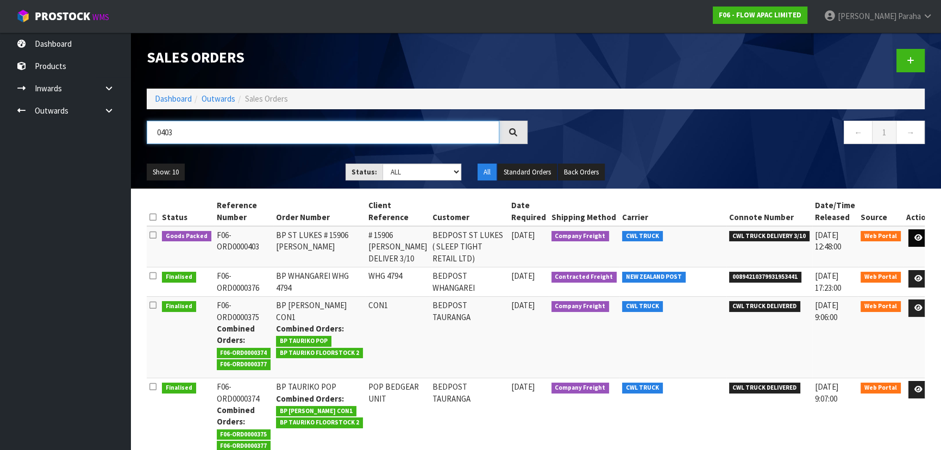
type input "0403"
click at [914, 237] on icon at bounding box center [918, 237] width 8 height 7
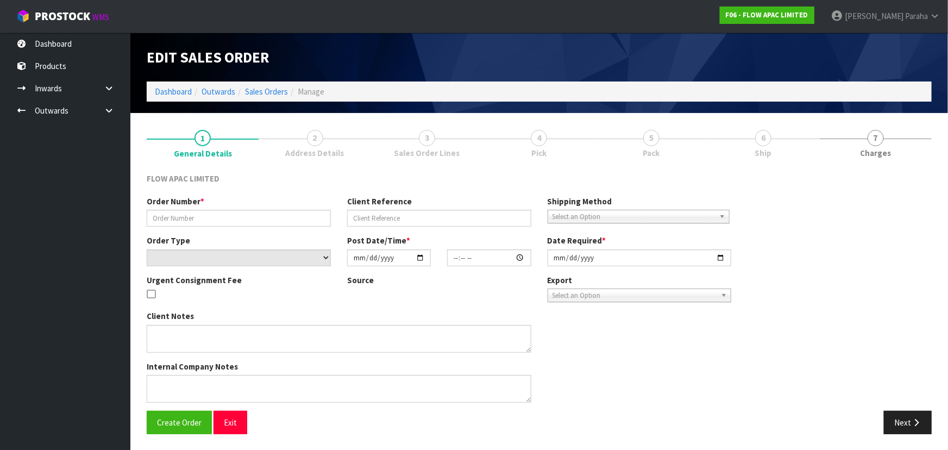
type input "BP ST LUKES # 15906 [PERSON_NAME]"
type input "# 15906 [PERSON_NAME] DELIVER 3/10"
select select "number:0"
type input "[DATE]"
type input "15:01:00.000"
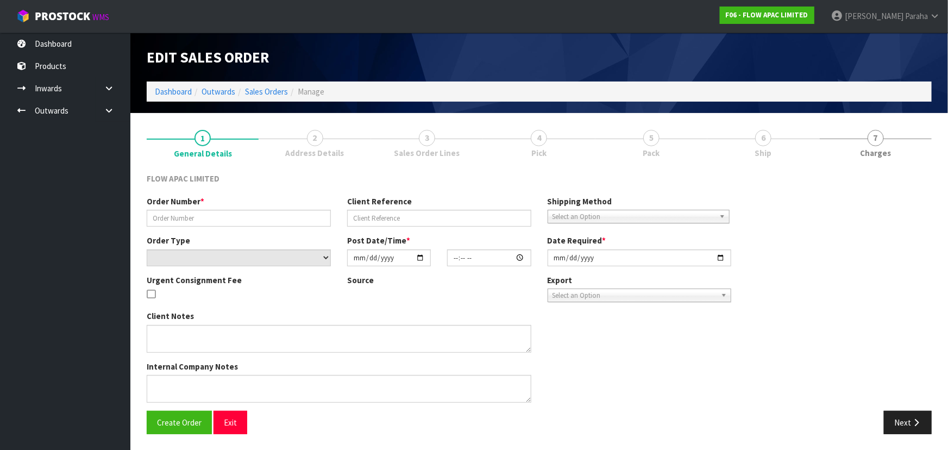
type input "[DATE]"
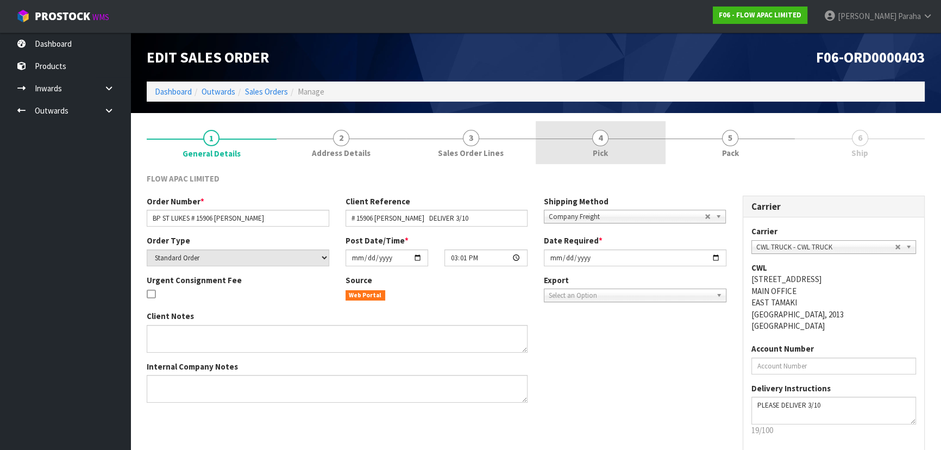
click at [604, 141] on span "4" at bounding box center [600, 138] width 16 height 16
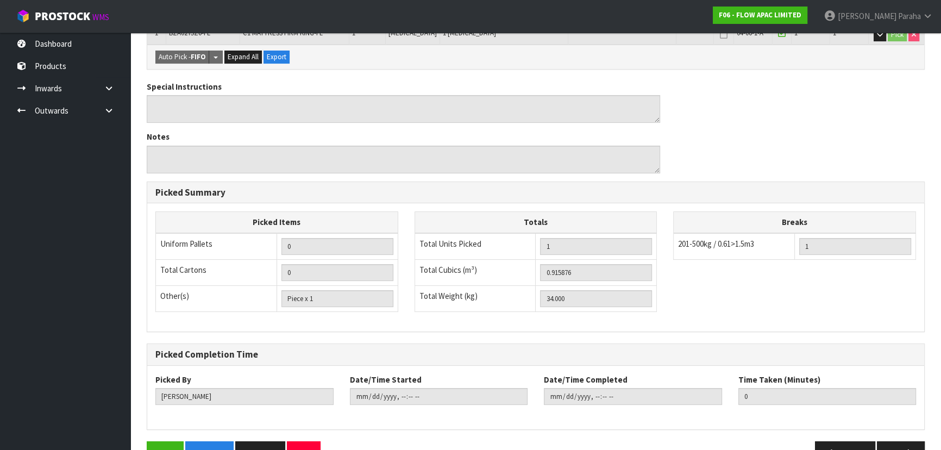
scroll to position [264, 0]
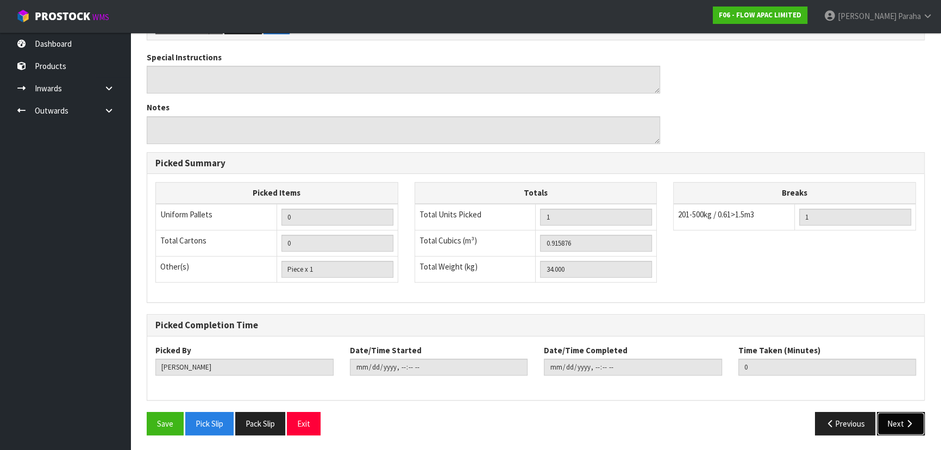
click at [899, 421] on button "Next" at bounding box center [901, 423] width 48 height 23
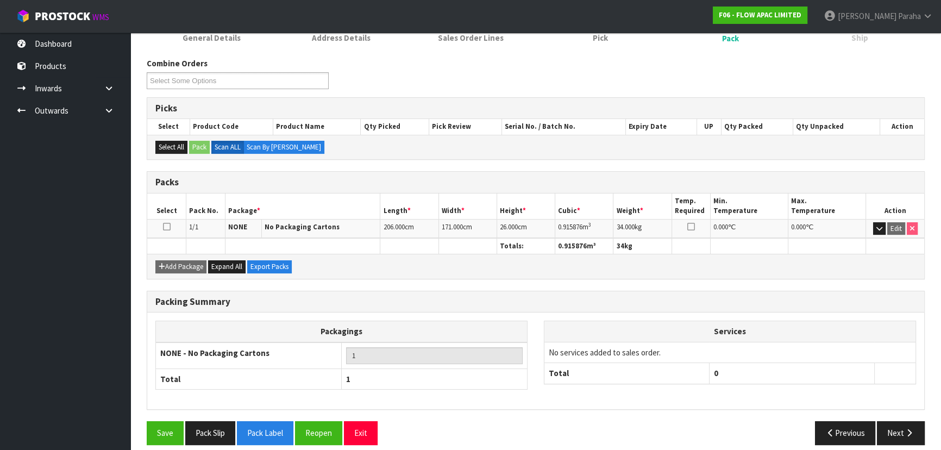
scroll to position [124, 0]
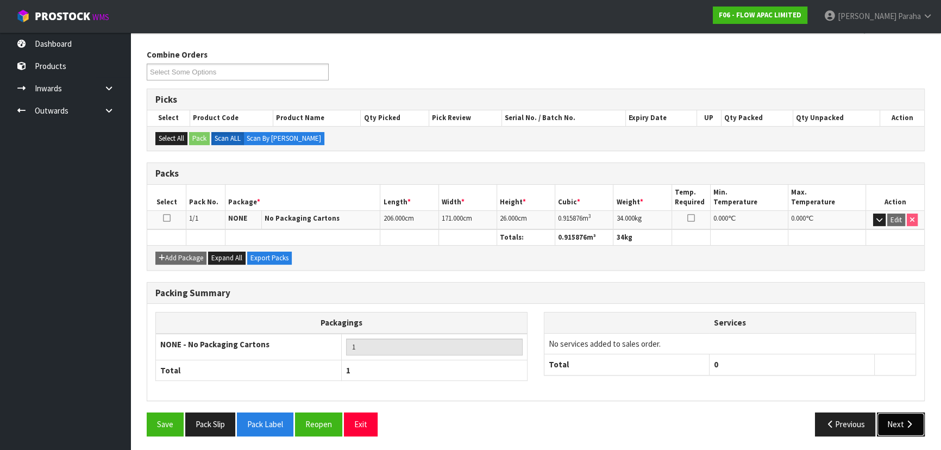
click at [904, 431] on button "Next" at bounding box center [901, 423] width 48 height 23
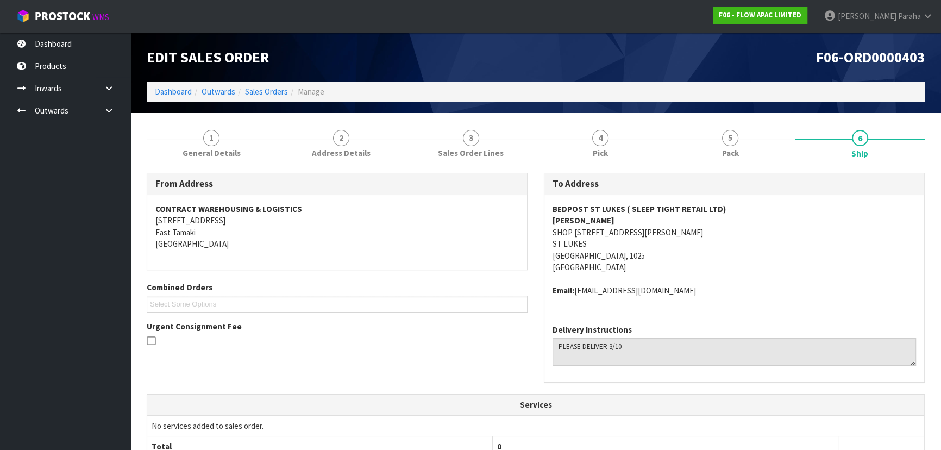
scroll to position [0, 0]
click at [747, 141] on link "5 Pack" at bounding box center [731, 142] width 130 height 43
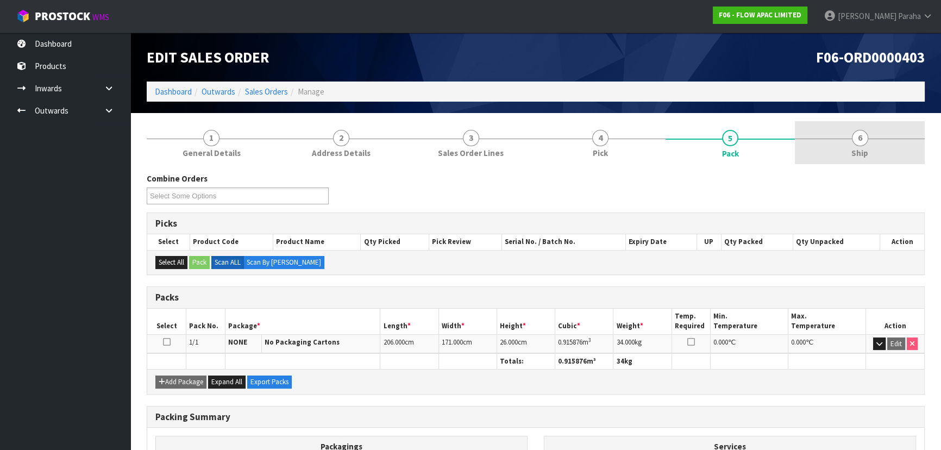
click at [847, 139] on div at bounding box center [860, 139] width 130 height 1
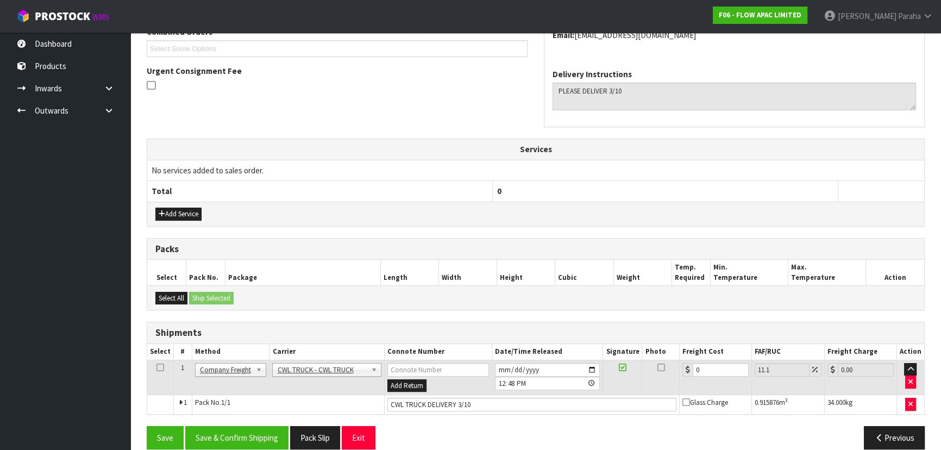
scroll to position [269, 0]
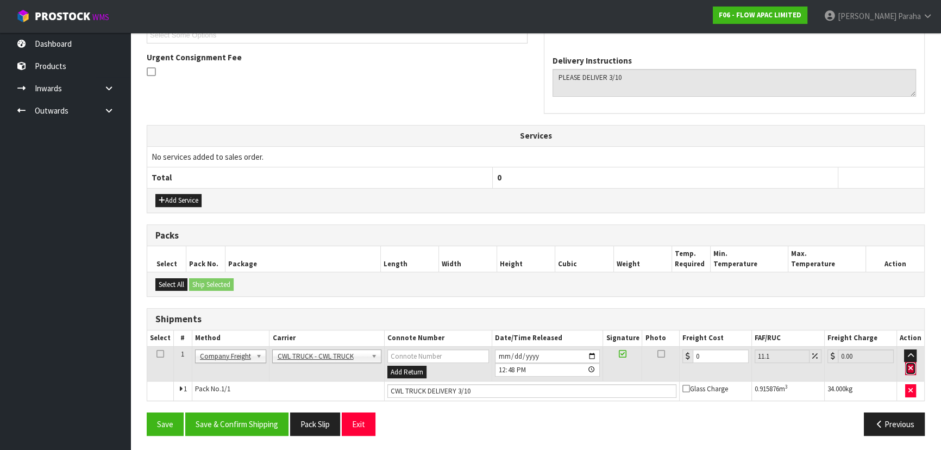
click at [911, 367] on icon "button" at bounding box center [910, 368] width 4 height 7
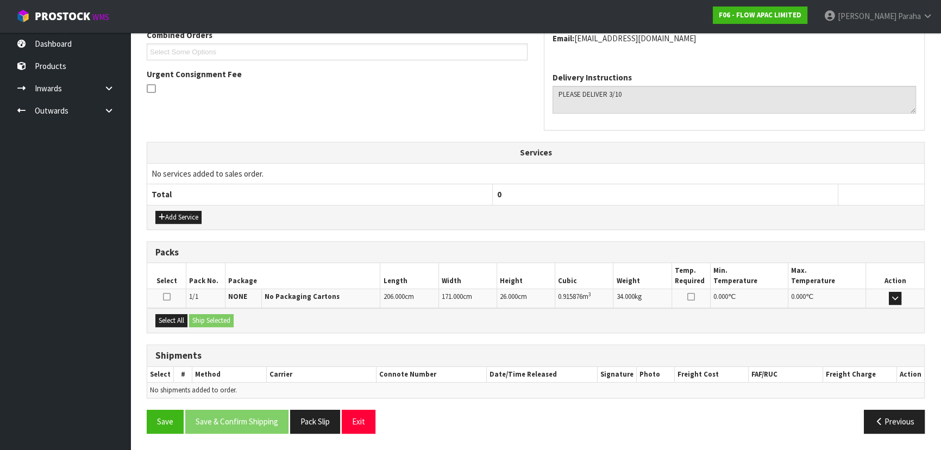
scroll to position [250, 0]
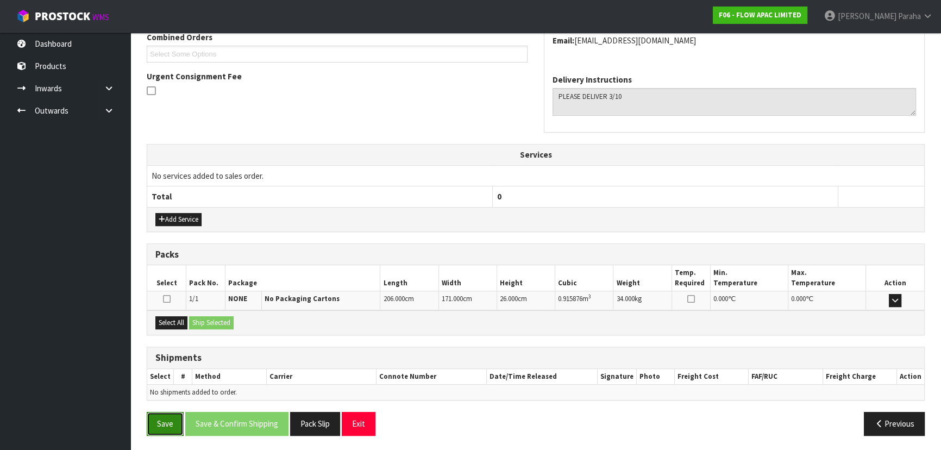
click at [167, 415] on button "Save" at bounding box center [165, 423] width 37 height 23
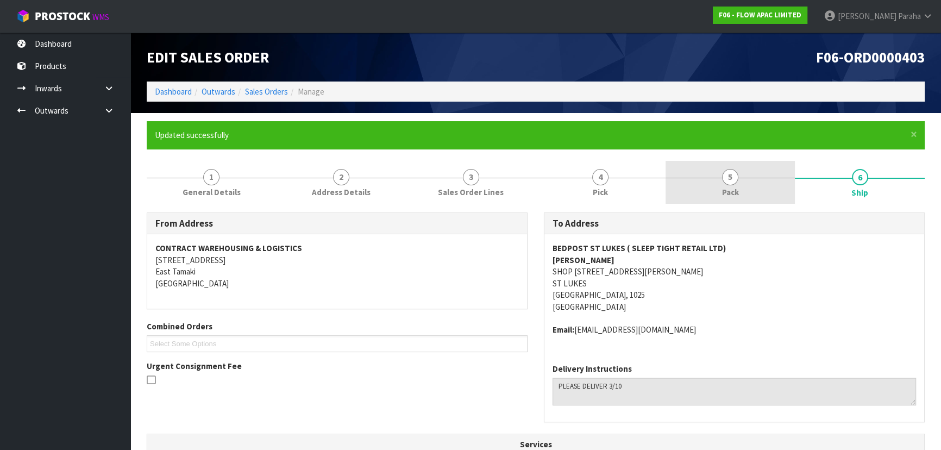
click at [747, 182] on link "5 Pack" at bounding box center [731, 182] width 130 height 43
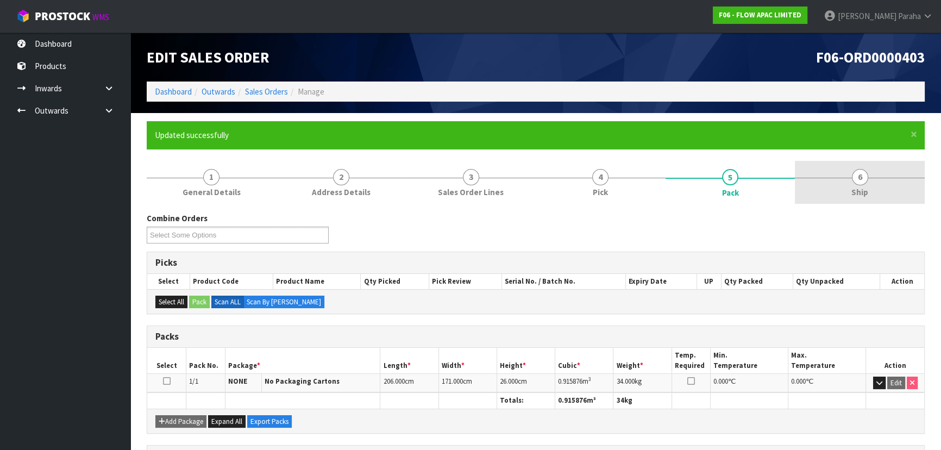
click at [873, 170] on link "6 Ship" at bounding box center [860, 182] width 130 height 43
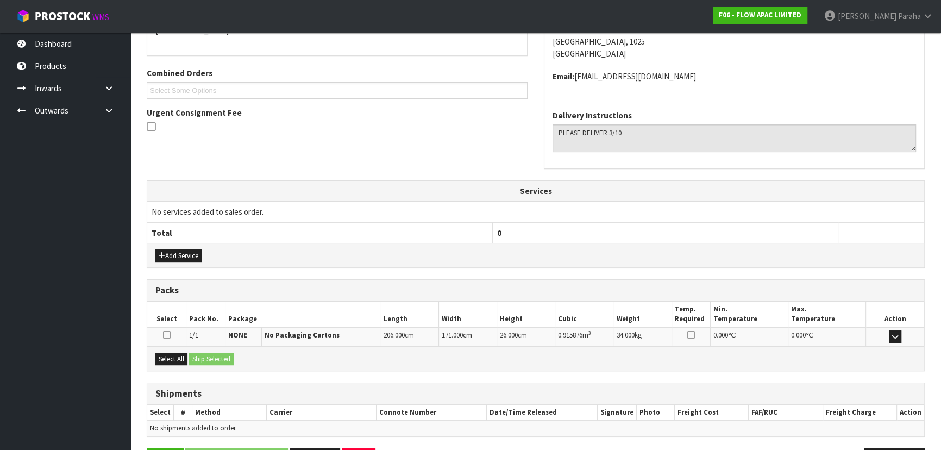
scroll to position [289, 0]
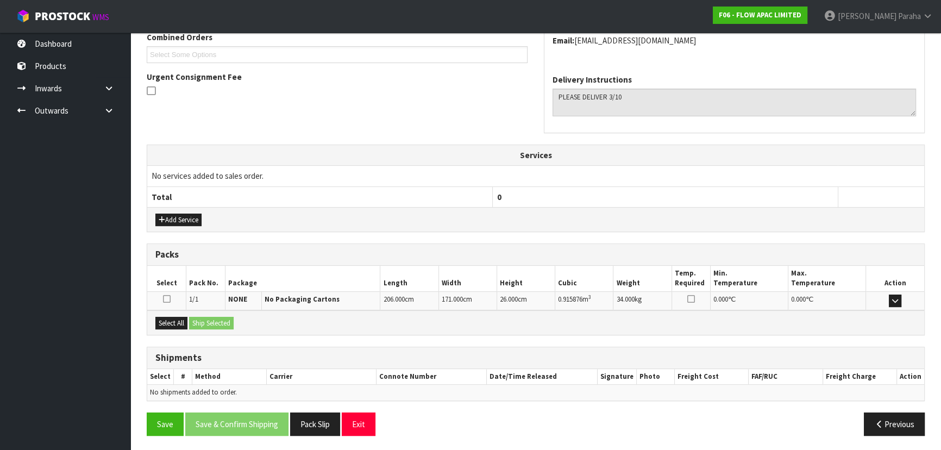
drag, startPoint x: 142, startPoint y: 386, endPoint x: 277, endPoint y: 384, distance: 134.8
click at [277, 384] on div "× Close Updated successfully 1 General Details 2 Address Details 3 Sales Order …" at bounding box center [536, 138] width 794 height 612
click at [262, 389] on td "No shipments added to order." at bounding box center [535, 393] width 777 height 16
click at [159, 419] on button "Save" at bounding box center [165, 423] width 37 height 23
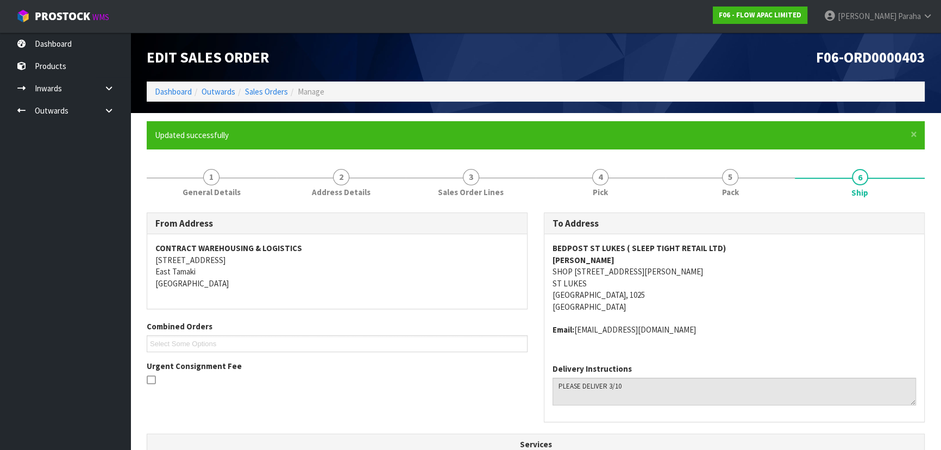
drag, startPoint x: 101, startPoint y: 97, endPoint x: 96, endPoint y: 104, distance: 8.6
click at [102, 97] on link at bounding box center [113, 88] width 35 height 22
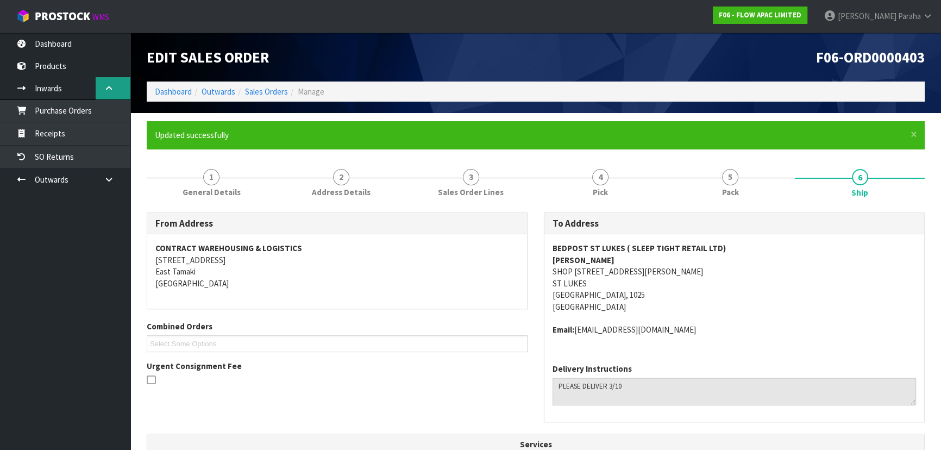
click at [109, 83] on link at bounding box center [113, 88] width 35 height 22
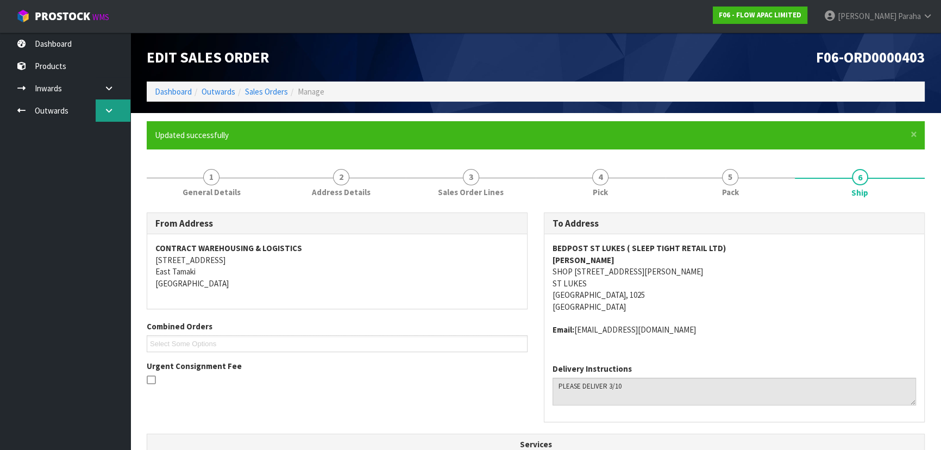
click at [111, 112] on icon at bounding box center [109, 110] width 10 height 8
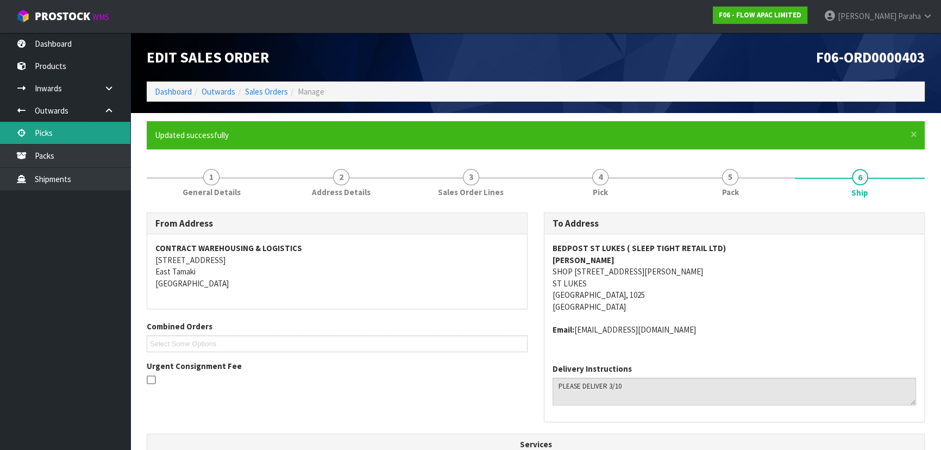
click at [96, 132] on link "Picks" at bounding box center [65, 133] width 130 height 22
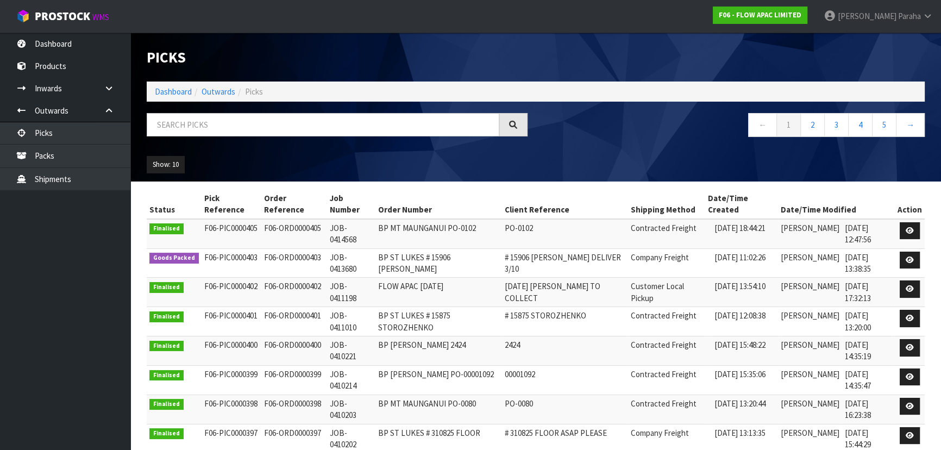
drag, startPoint x: 208, startPoint y: 260, endPoint x: 253, endPoint y: 278, distance: 49.0
click at [253, 278] on tbody "Finalised F06-PIC0000405 F06-ORD0000405 JOB-0414568 [GEOGRAPHIC_DATA]-0102 PO-0…" at bounding box center [536, 365] width 778 height 293
drag, startPoint x: 154, startPoint y: 252, endPoint x: 189, endPoint y: 260, distance: 36.2
click at [189, 260] on span "Goods Packed" at bounding box center [173, 258] width 49 height 11
click at [135, 249] on section "Status Pick Reference Order Reference Job Number Order Number Client Reference …" at bounding box center [535, 370] width 811 height 379
